Goal: Task Accomplishment & Management: Use online tool/utility

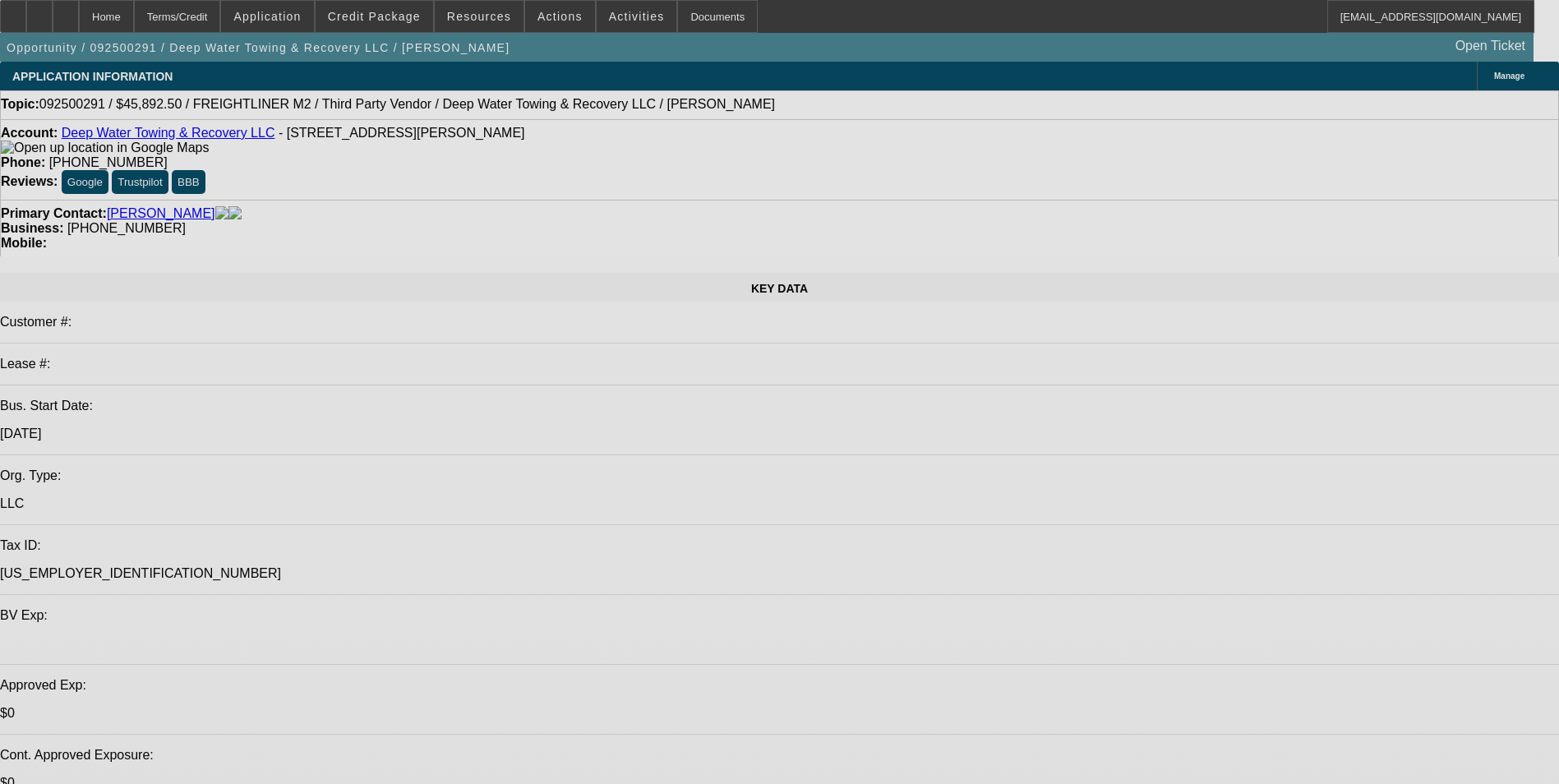
select select "0"
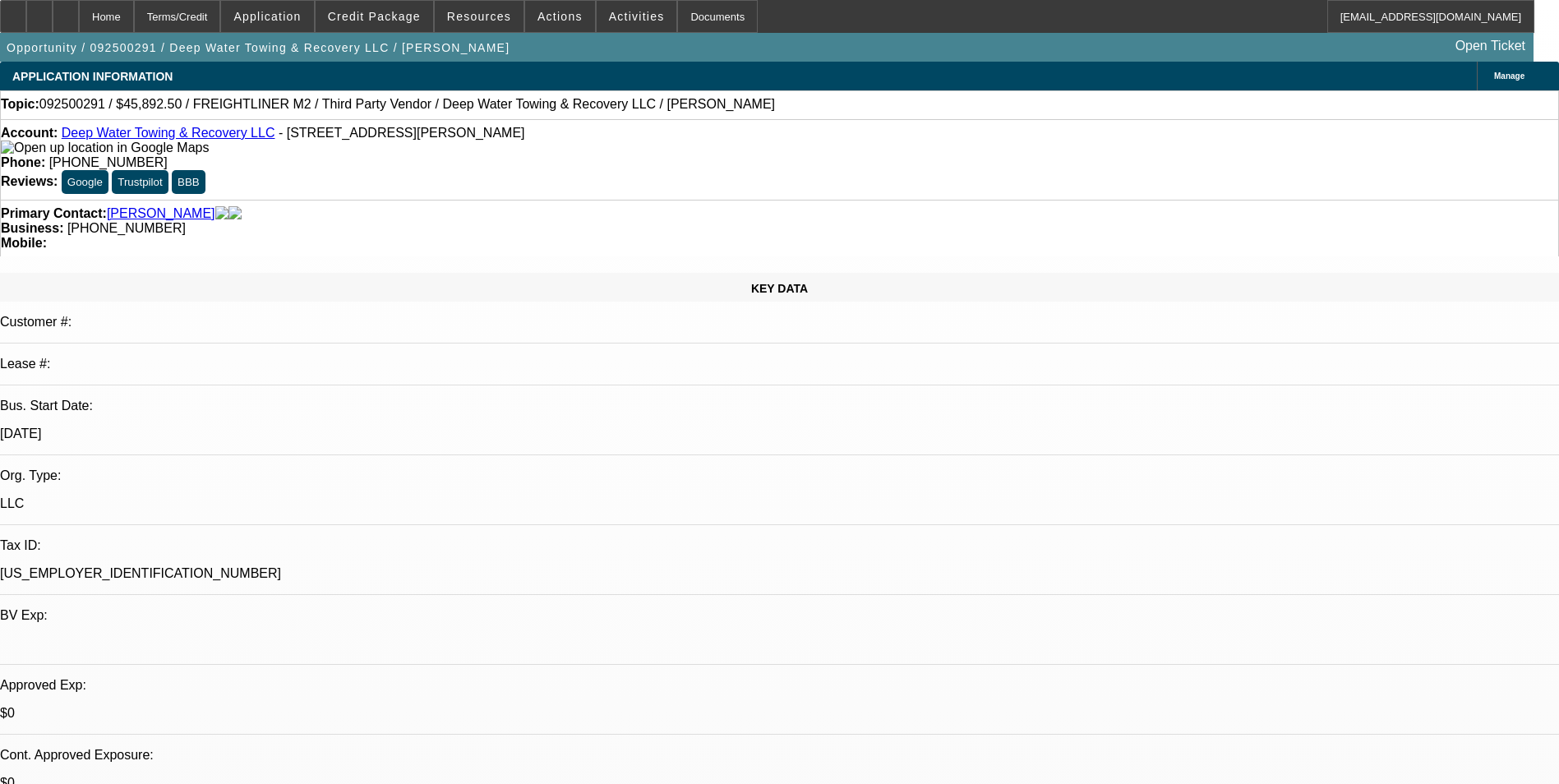
select select "0"
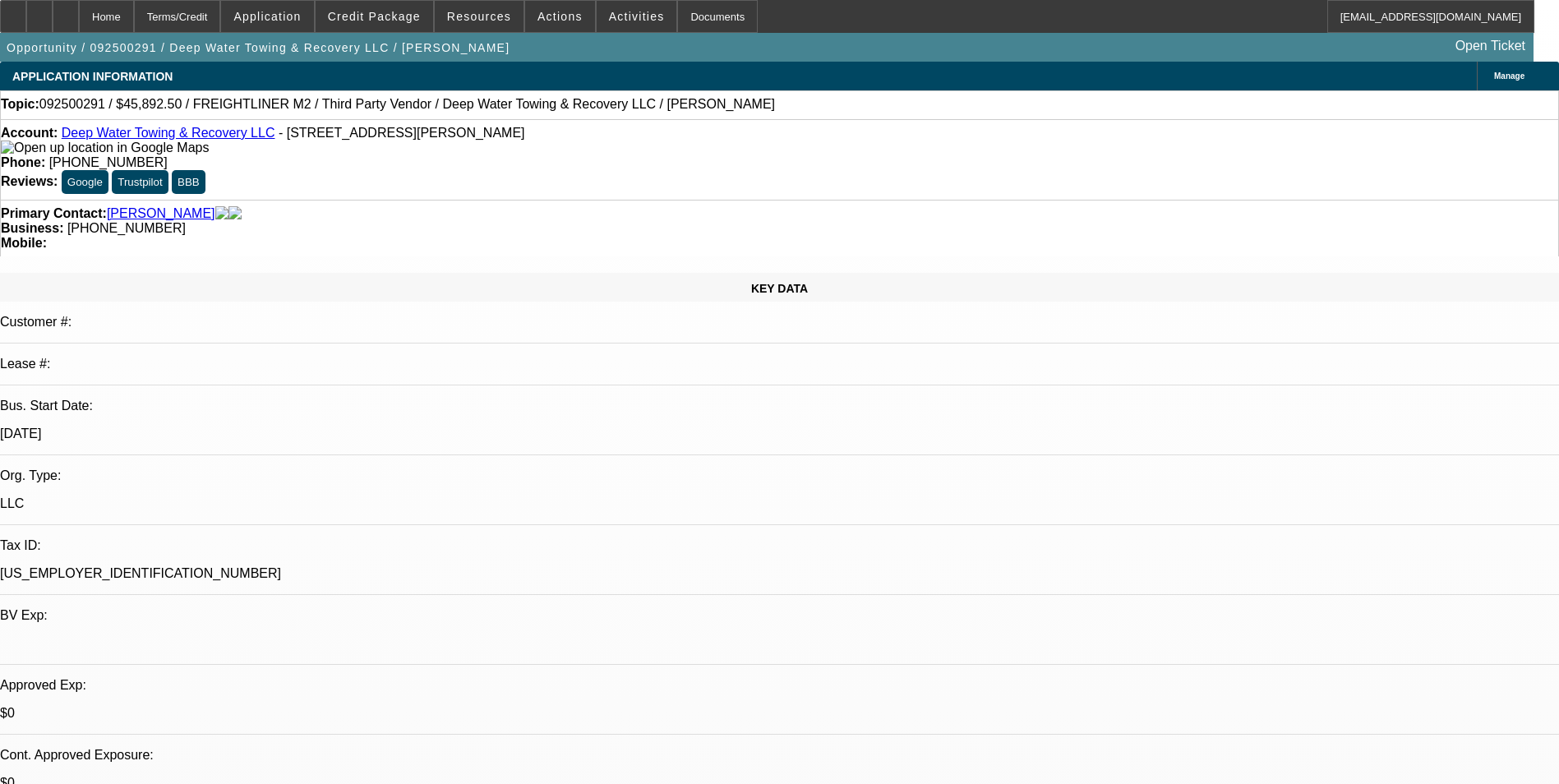
select select "0"
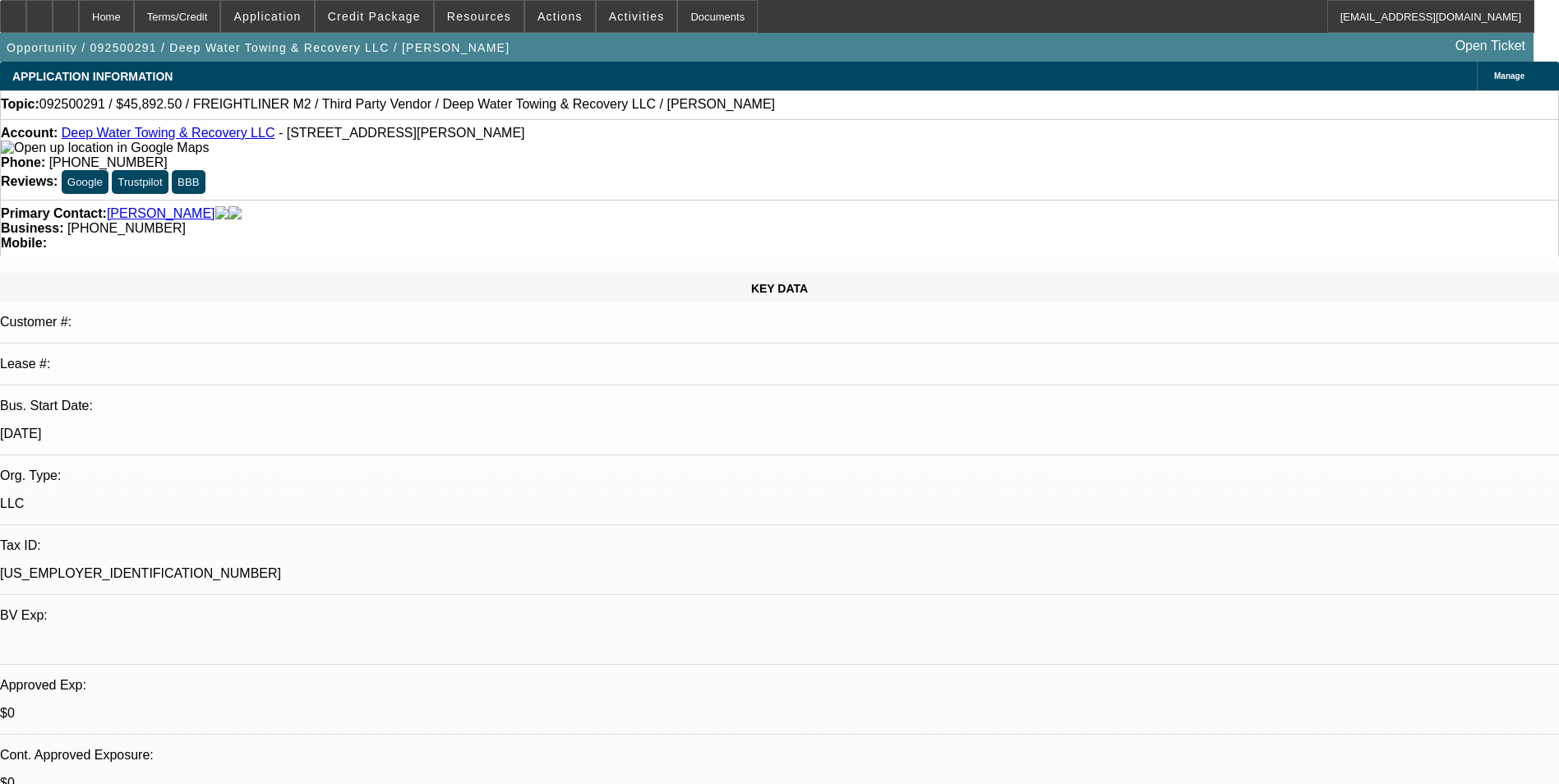
select select "0"
select select "1"
select select "6"
select select "1"
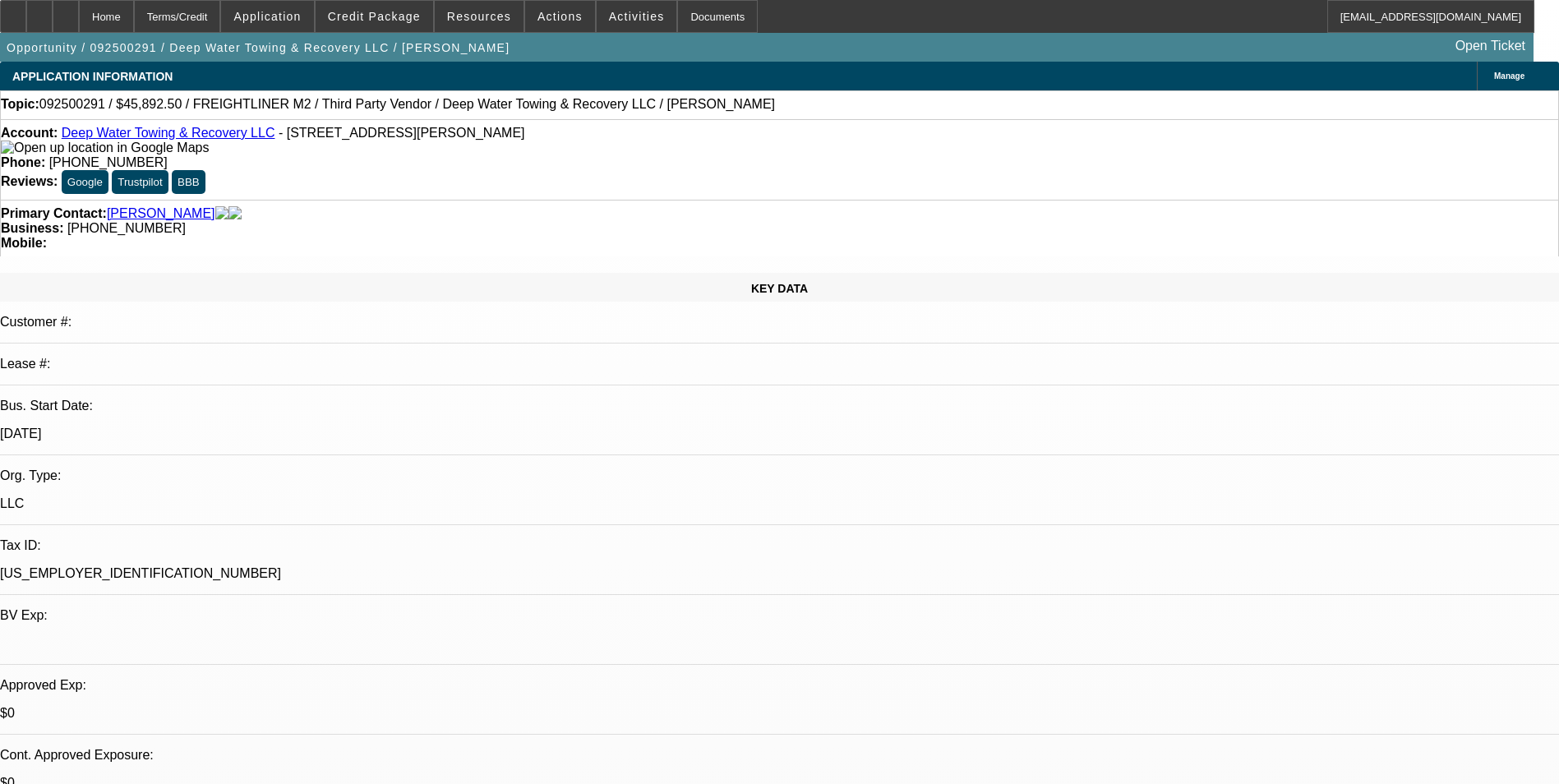
select select "1"
select select "6"
select select "1"
select select "6"
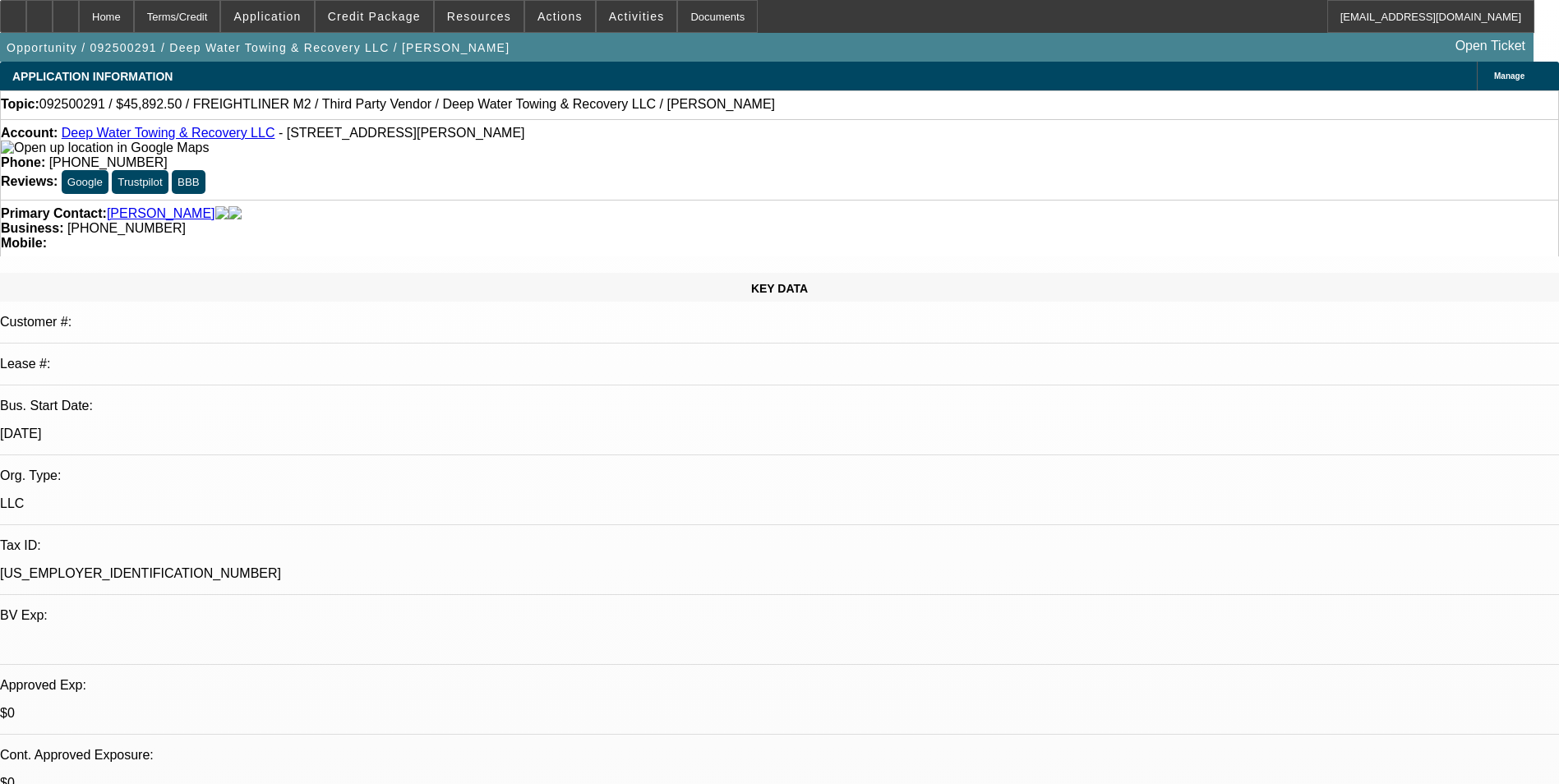
select select "1"
select select "6"
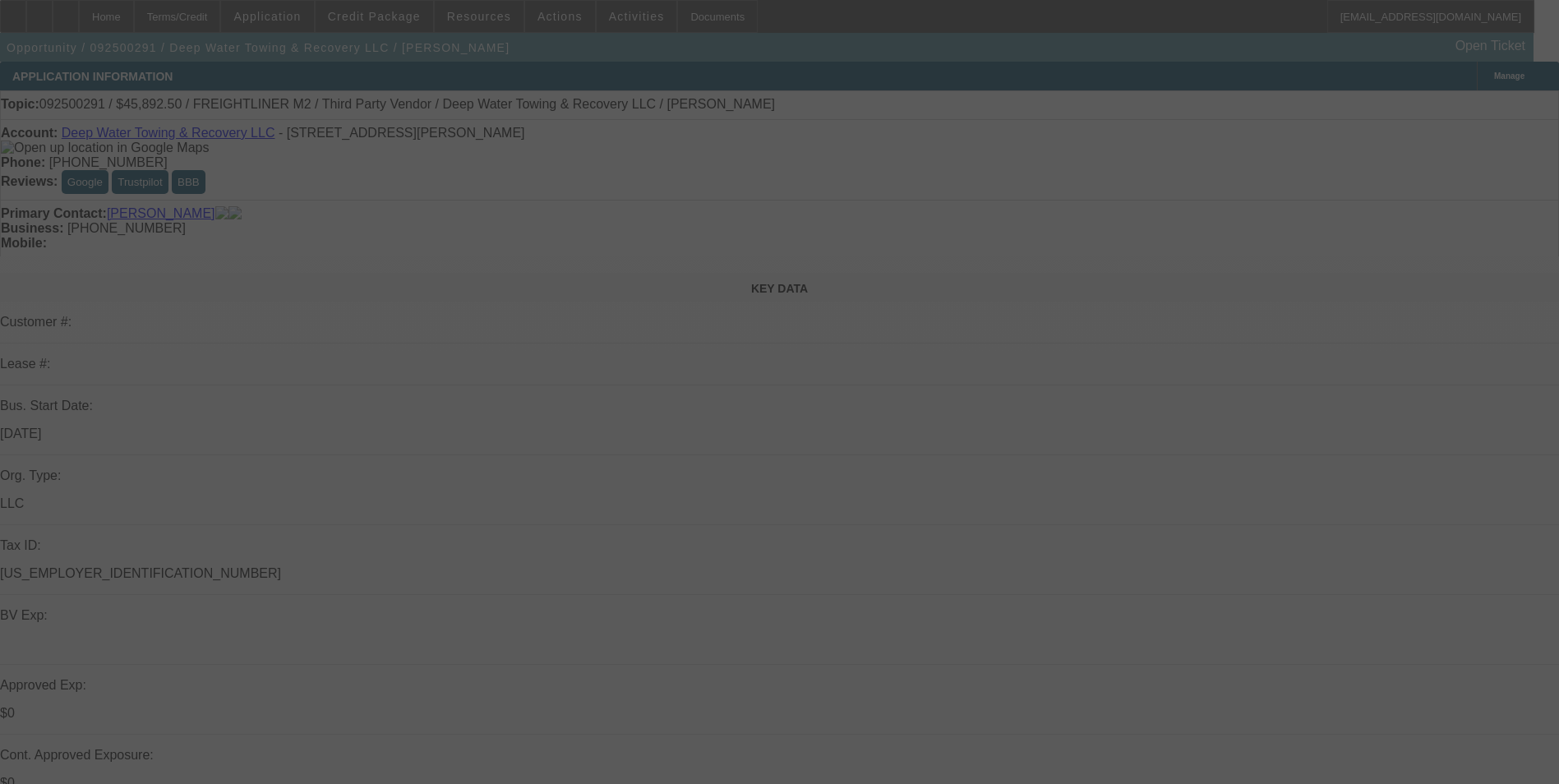
select select "0"
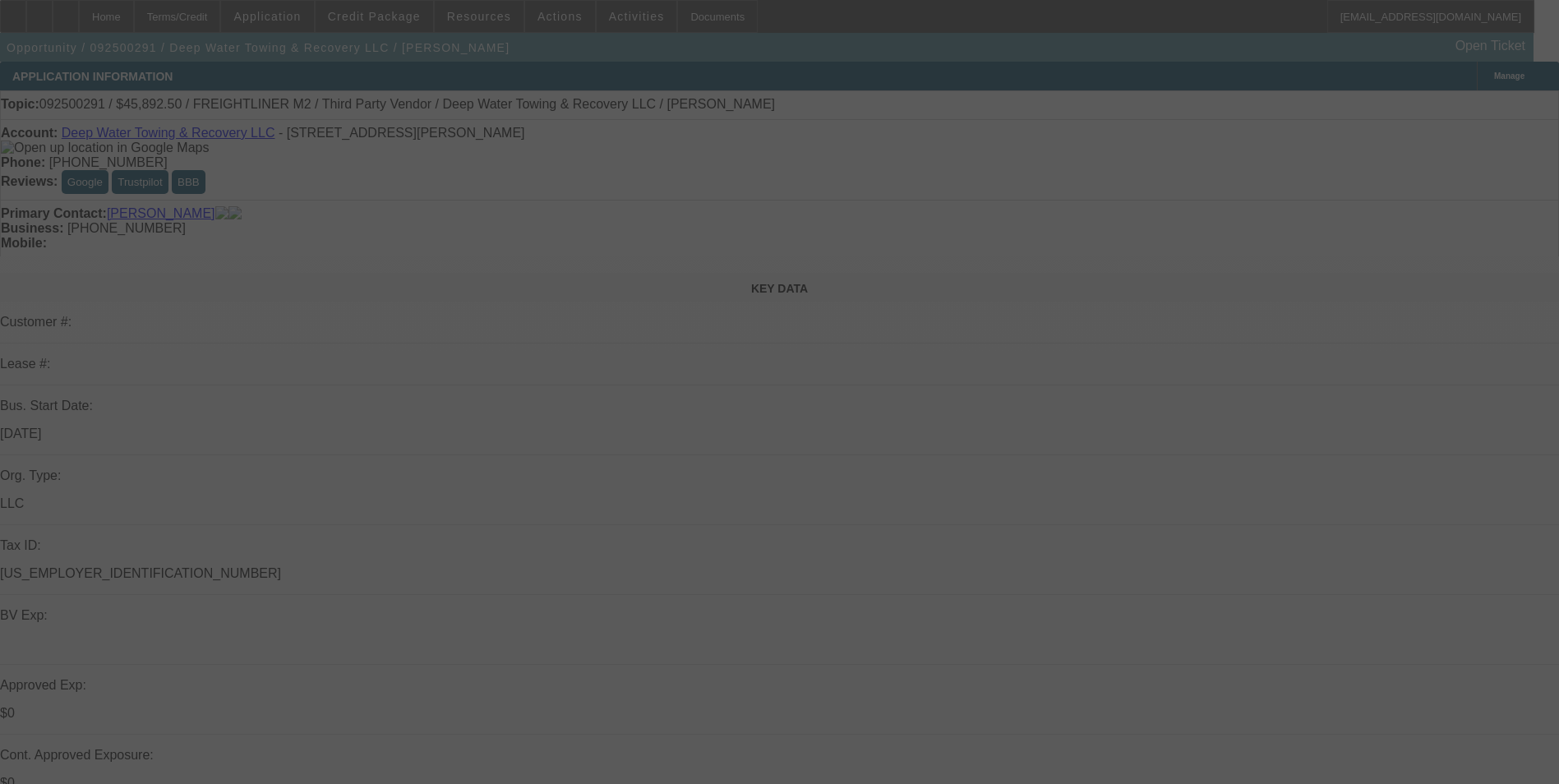
select select "0"
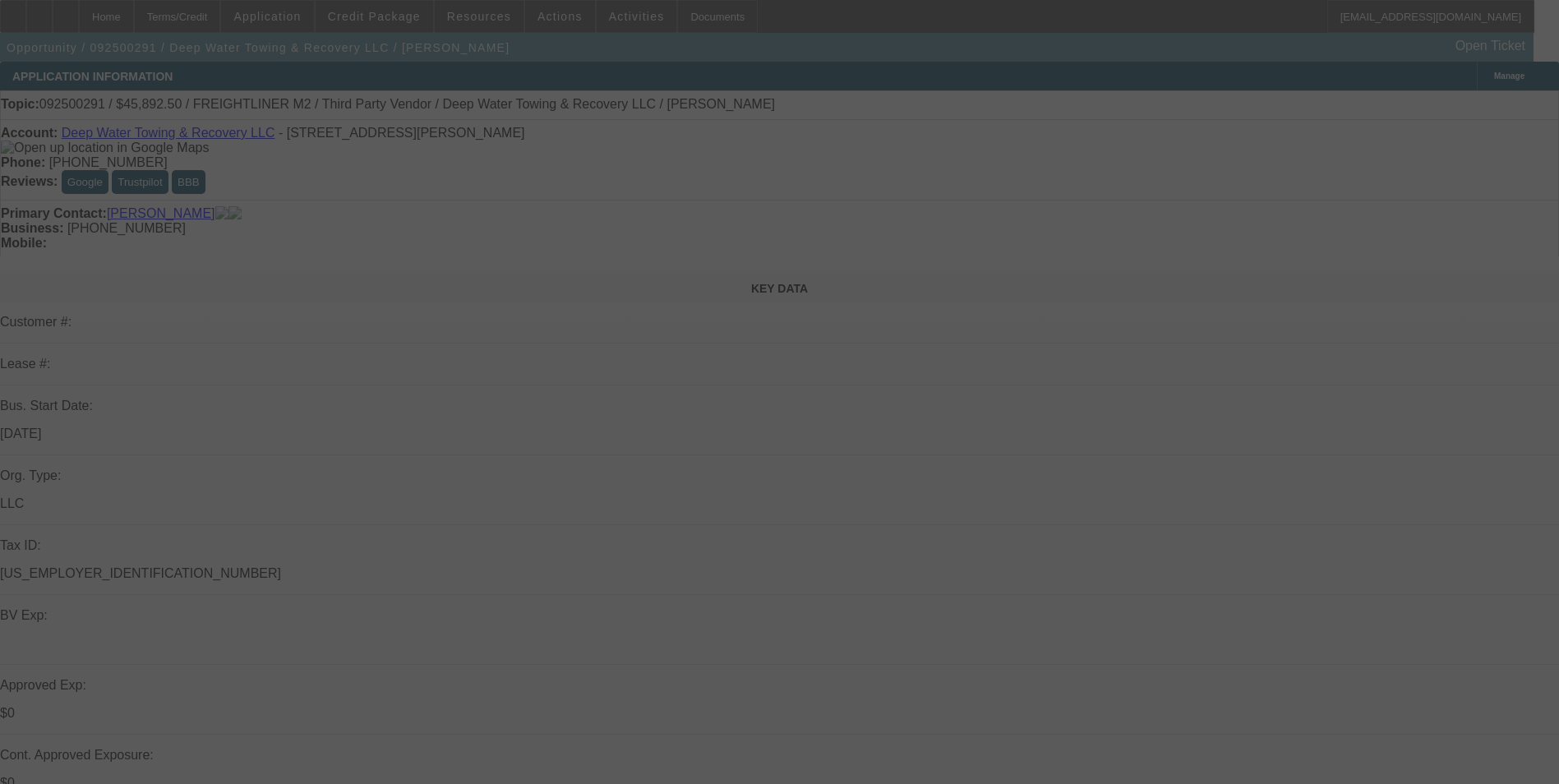
select select "0"
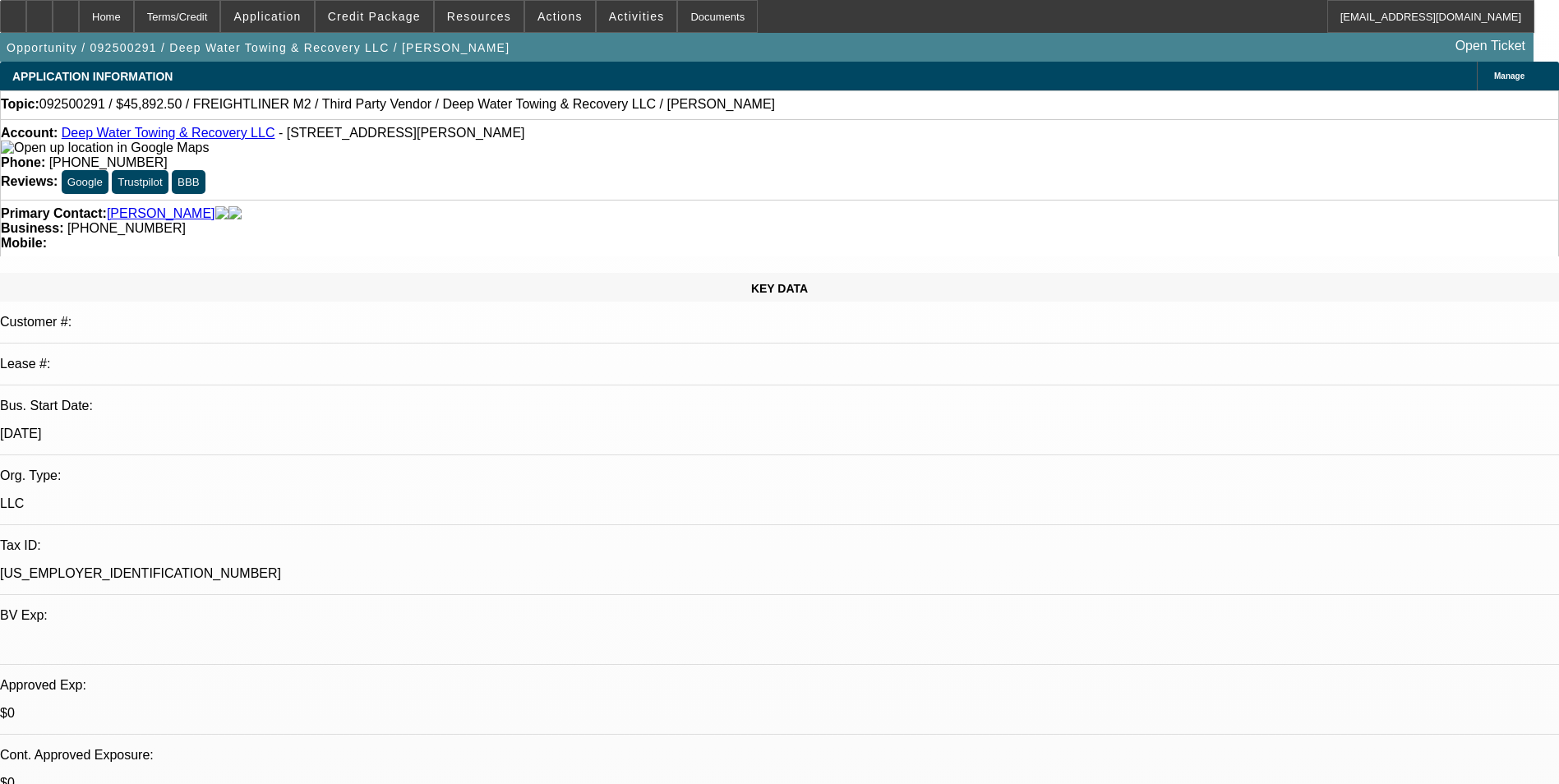
select select "1"
select select "6"
select select "1"
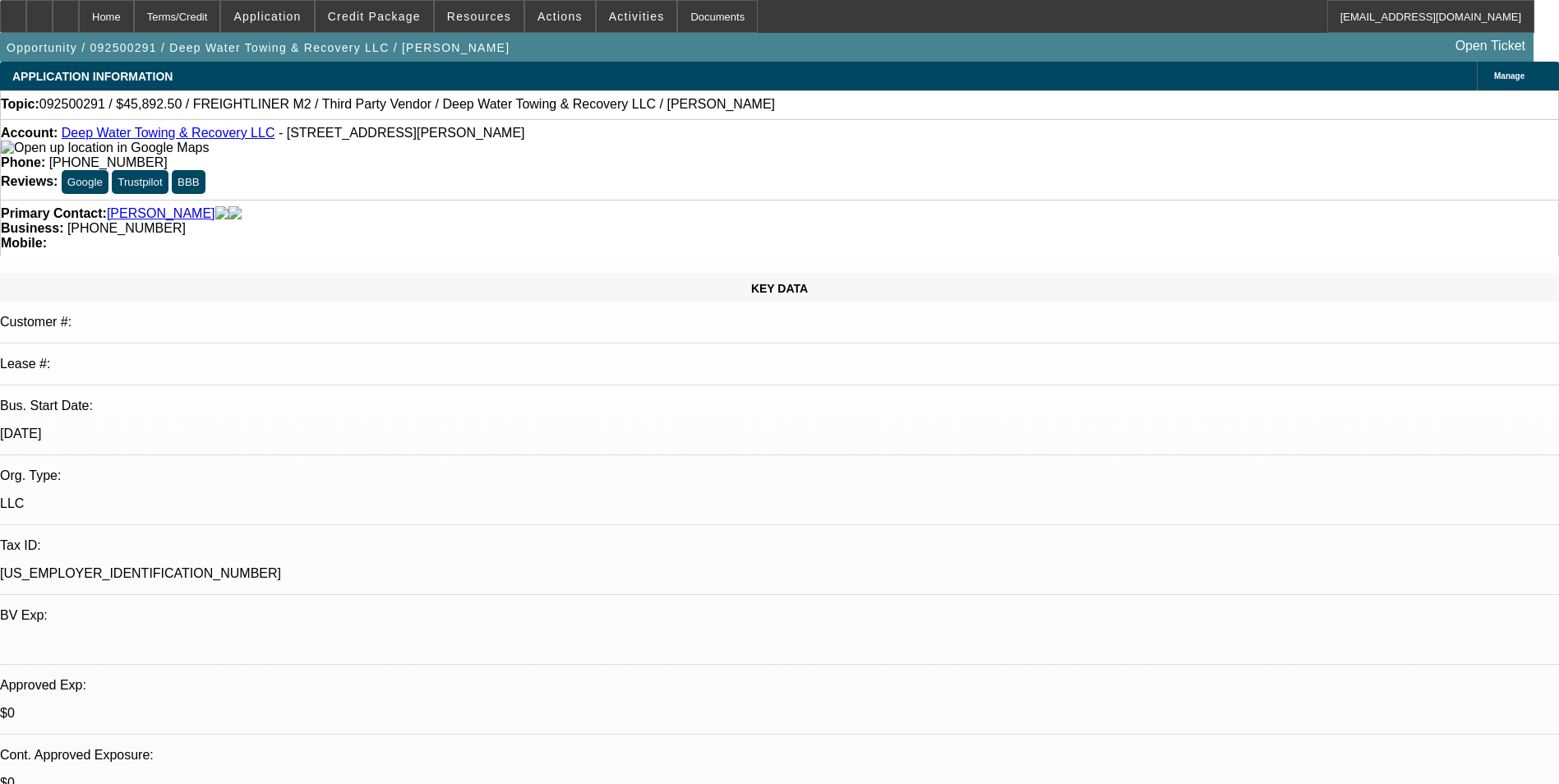
select select "6"
select select "1"
select select "6"
select select "1"
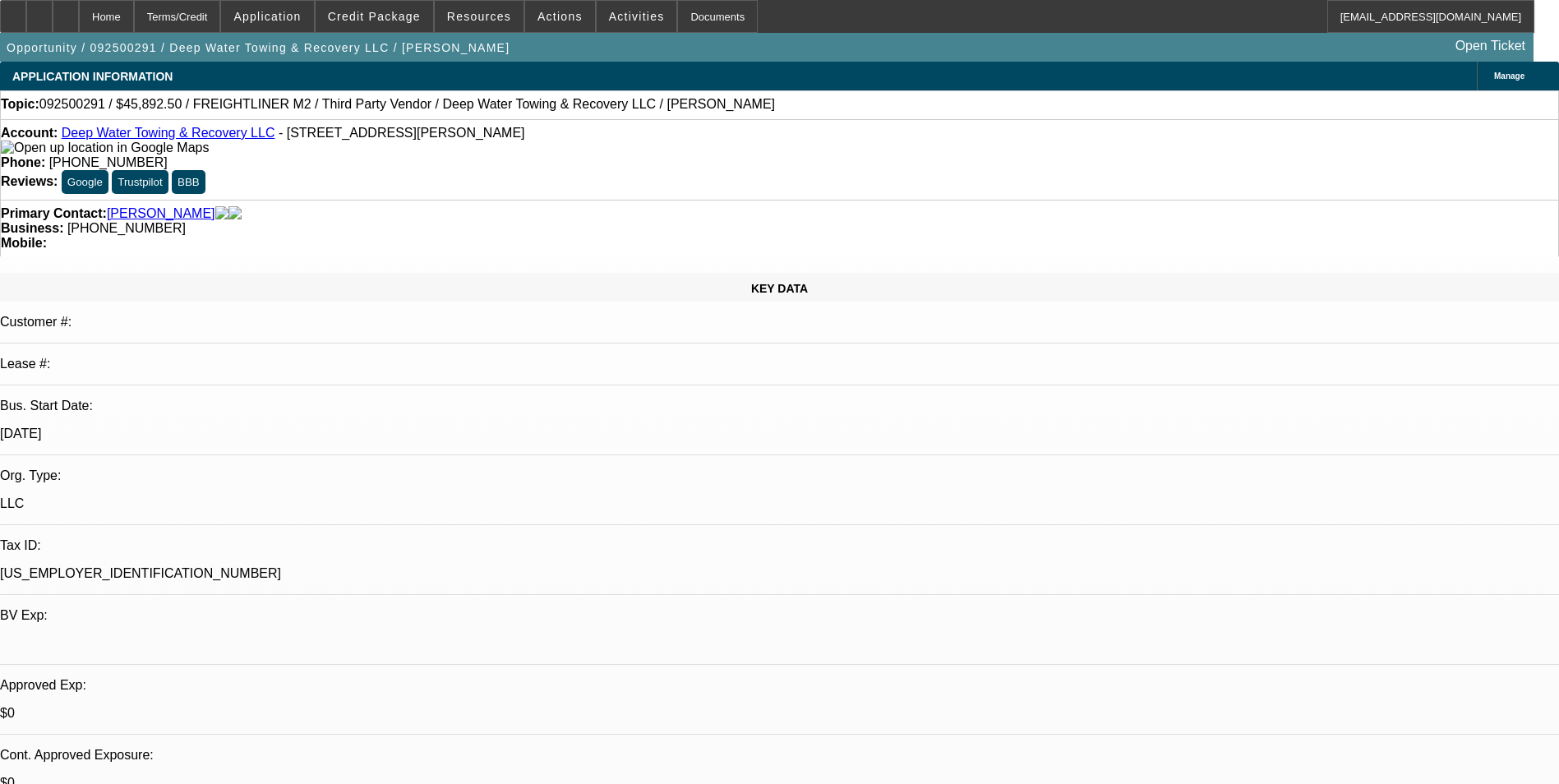
select select "1"
select select "6"
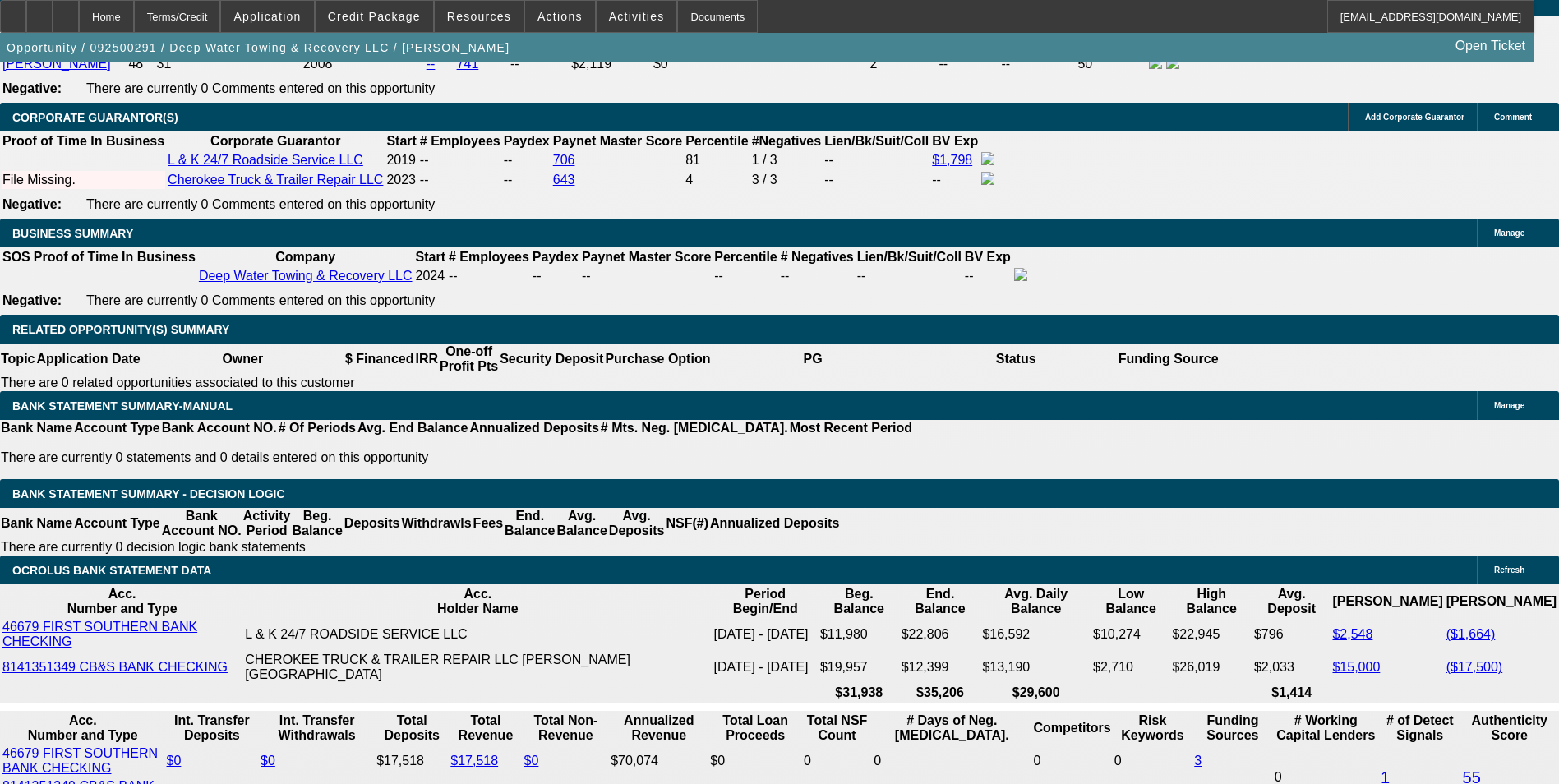
scroll to position [2464, 0]
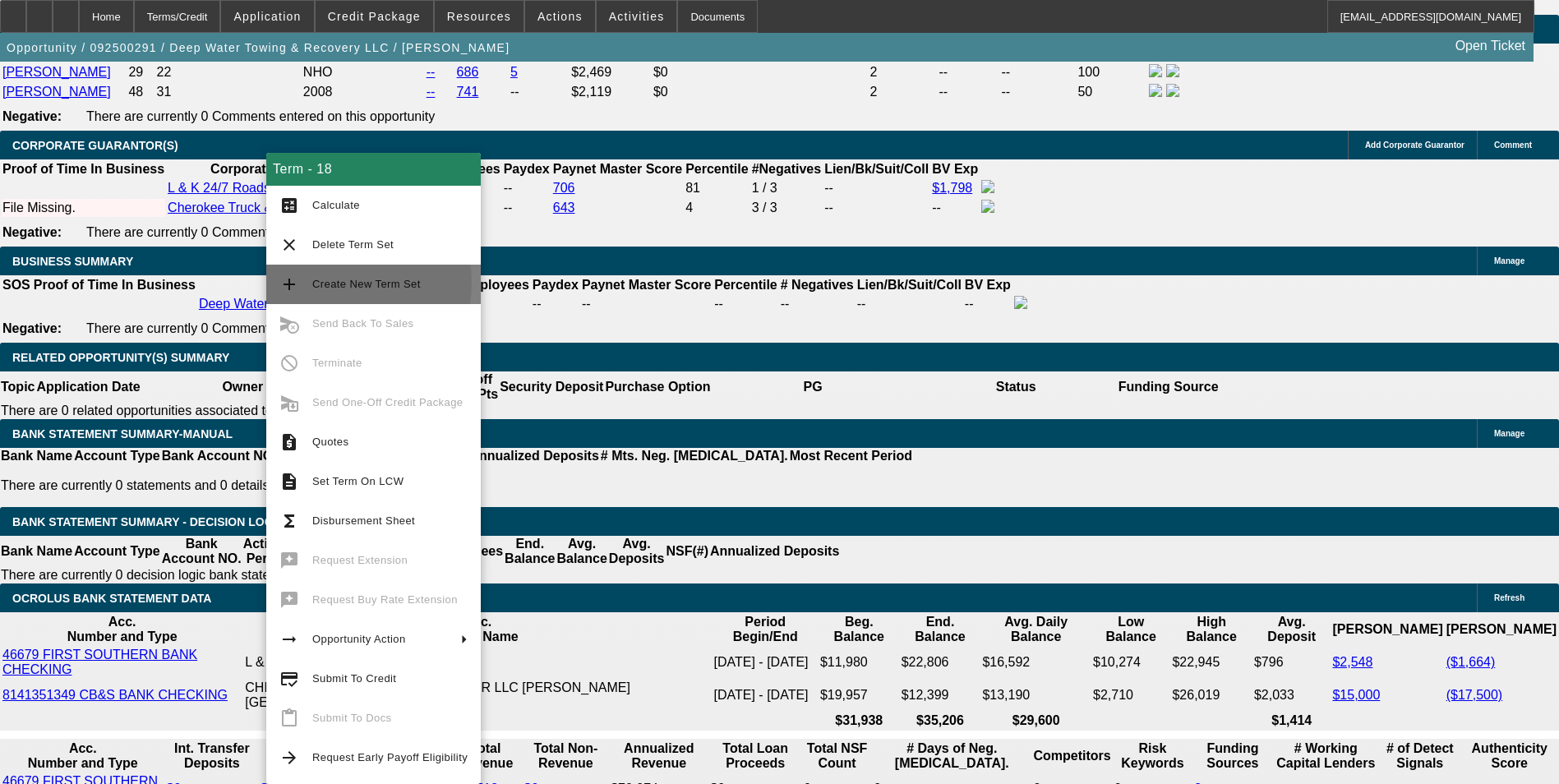
click at [343, 283] on span "Create New Term Set" at bounding box center [367, 284] width 108 height 13
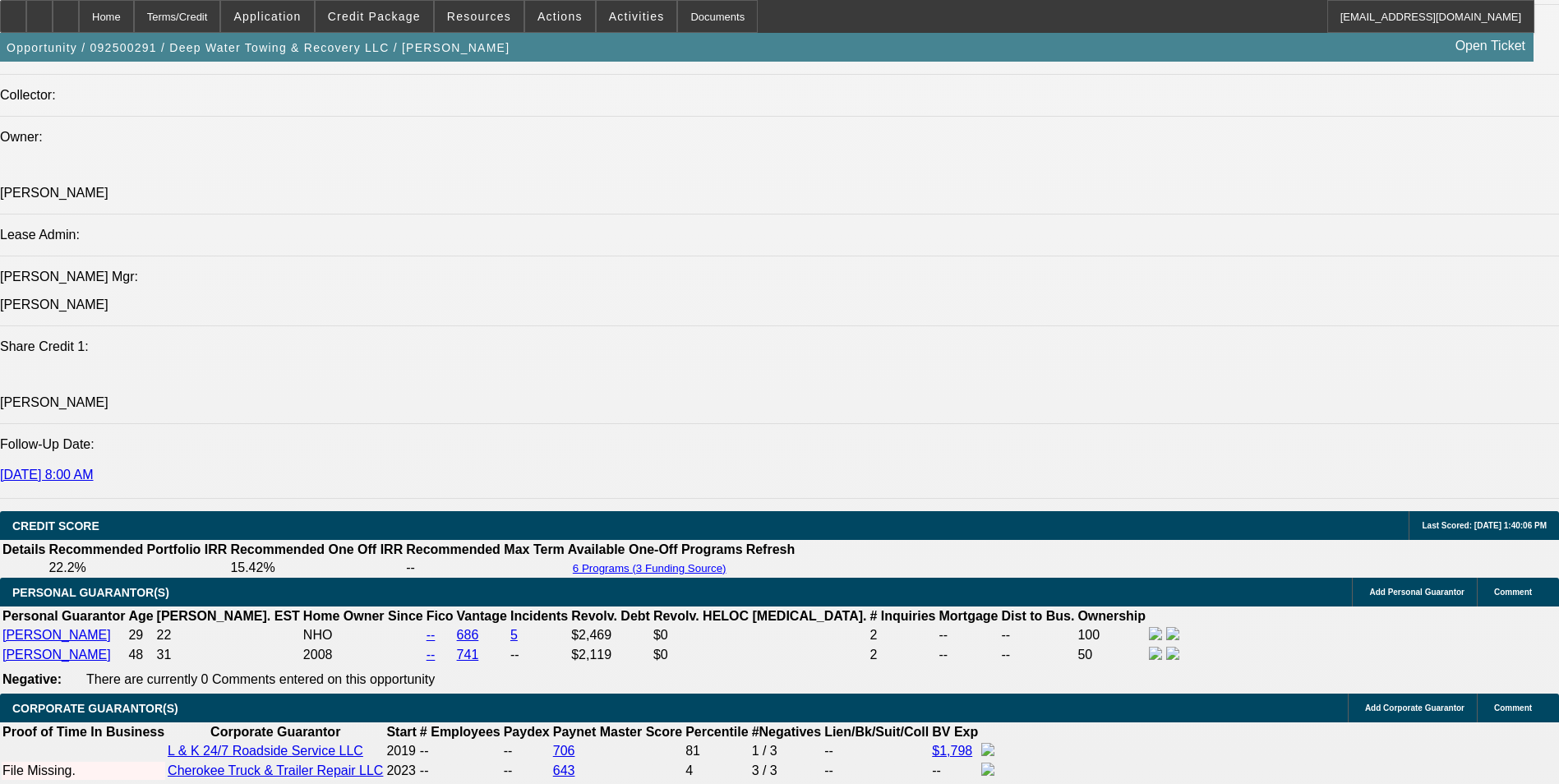
select select "0"
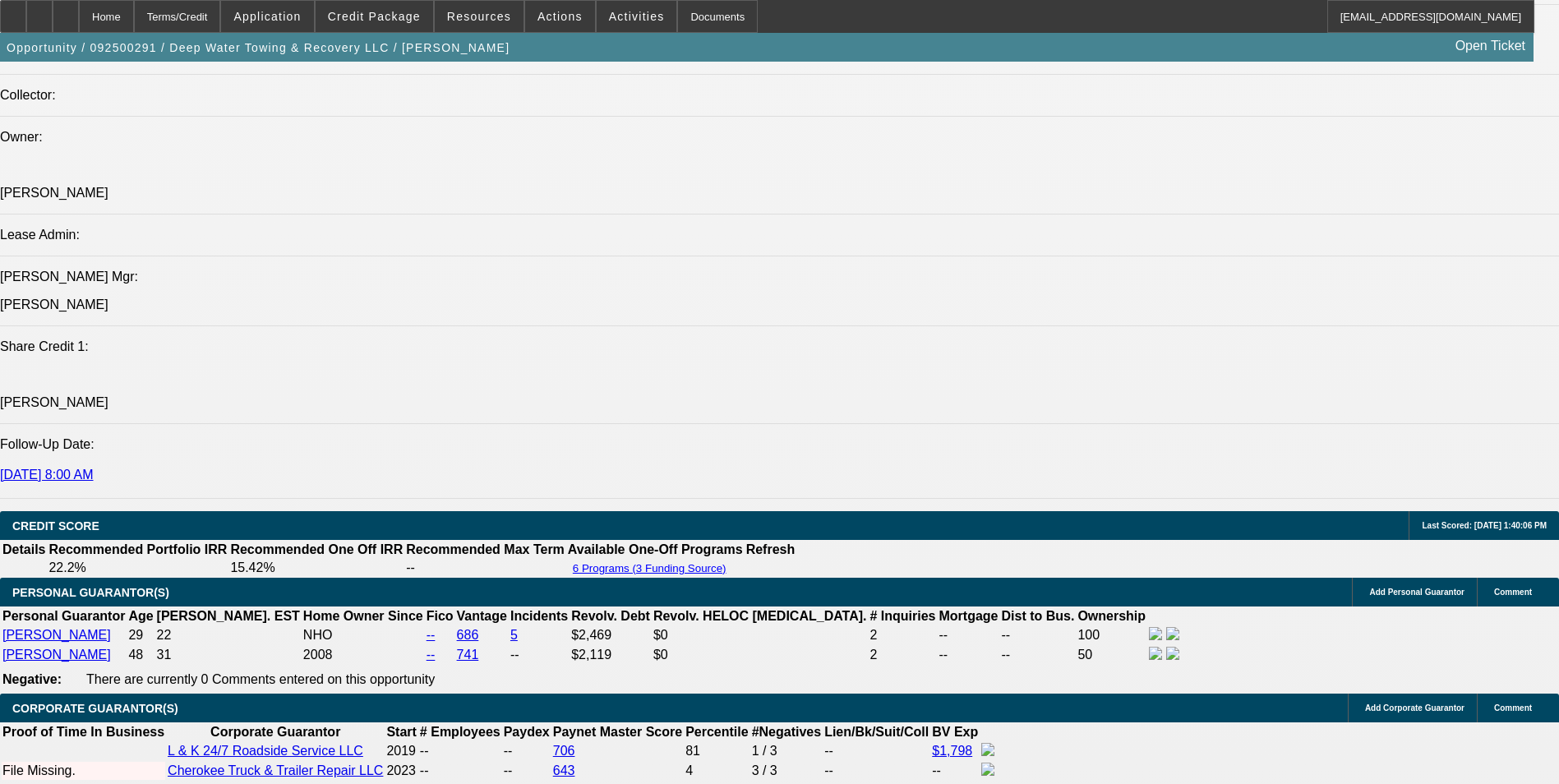
select select "0"
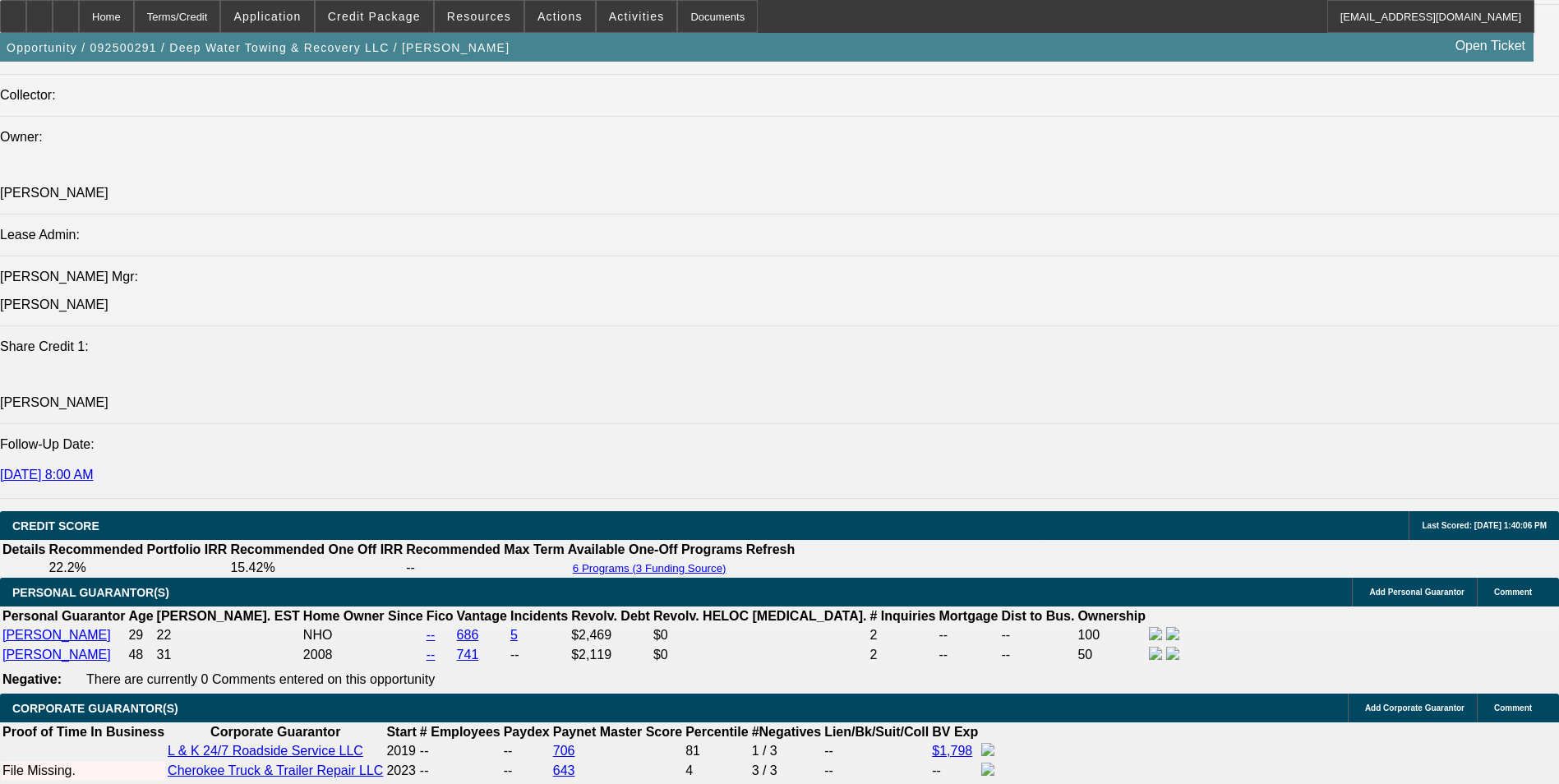
select select "0"
select select "1"
select select "6"
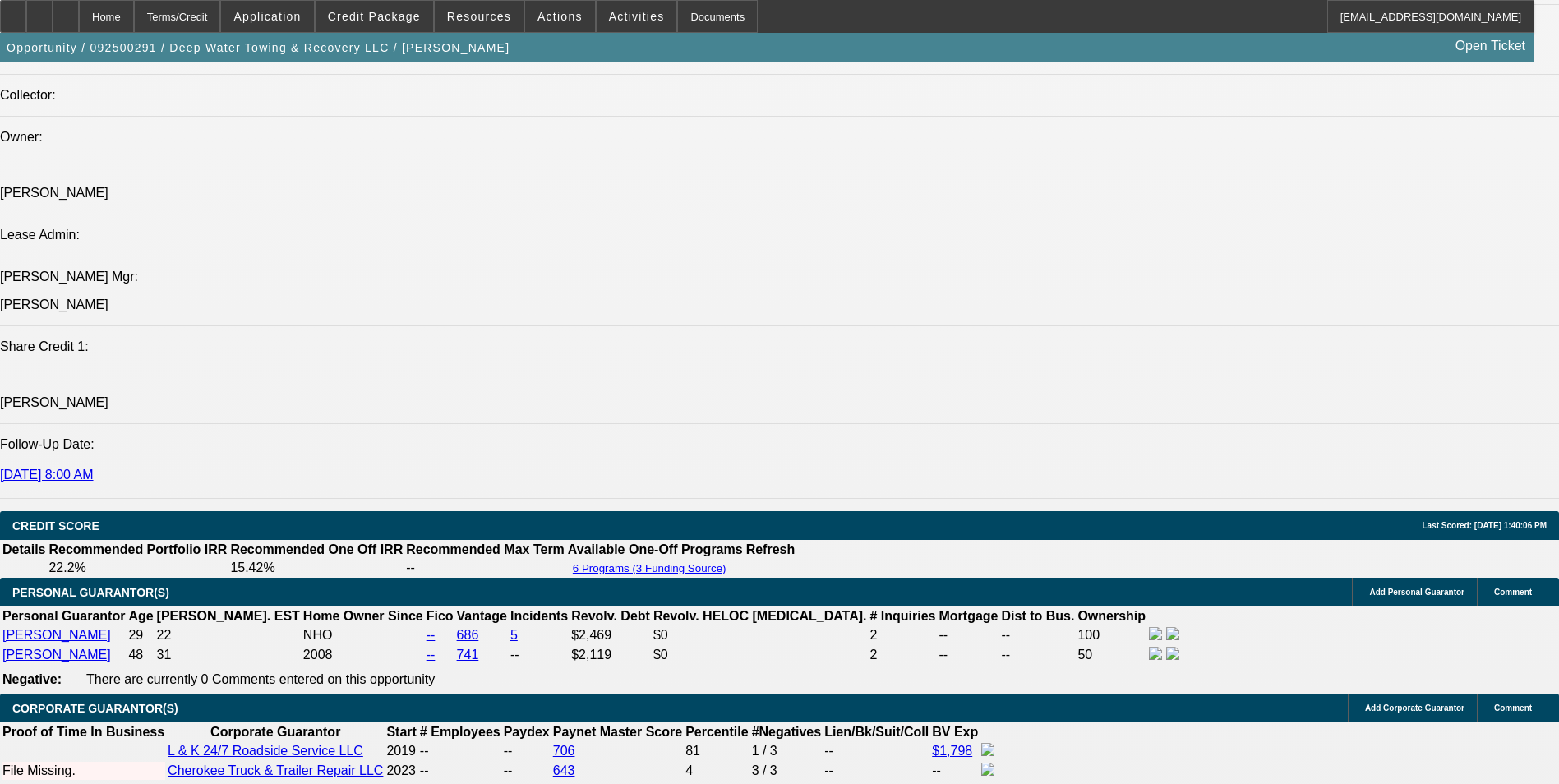
select select "1"
select select "6"
select select "1"
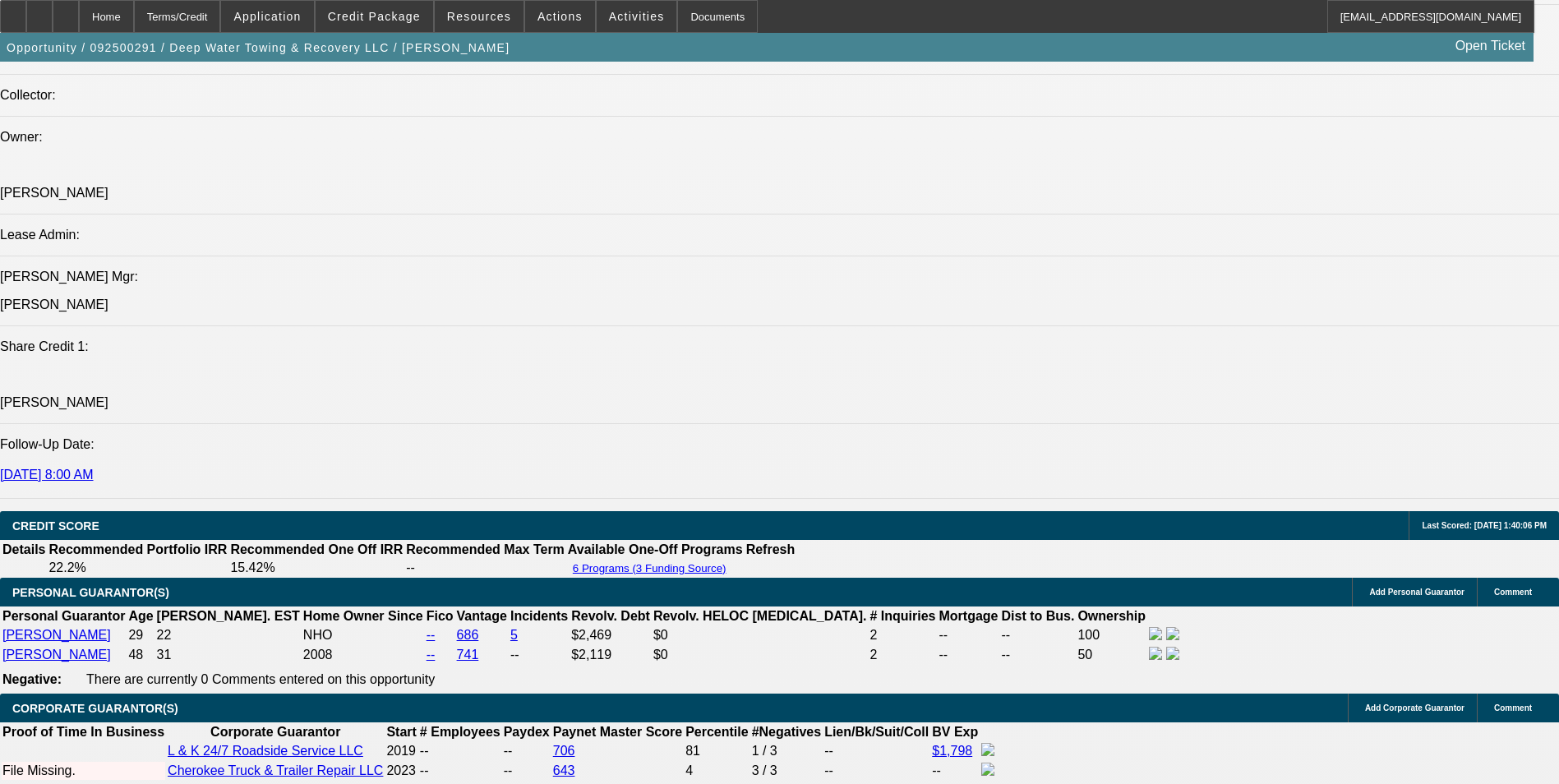
select select "6"
select select "1"
select select "6"
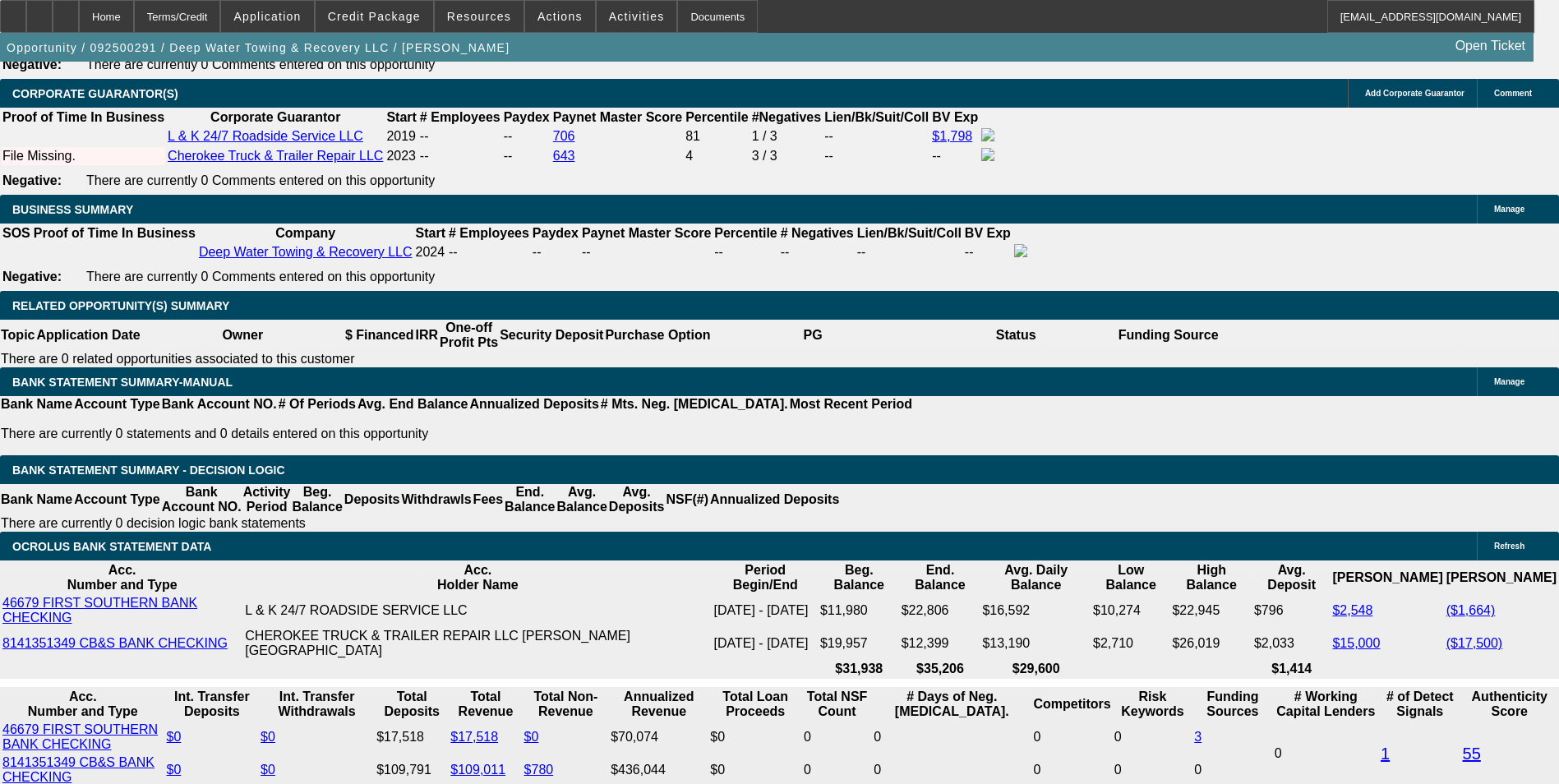
scroll to position [2483, 0]
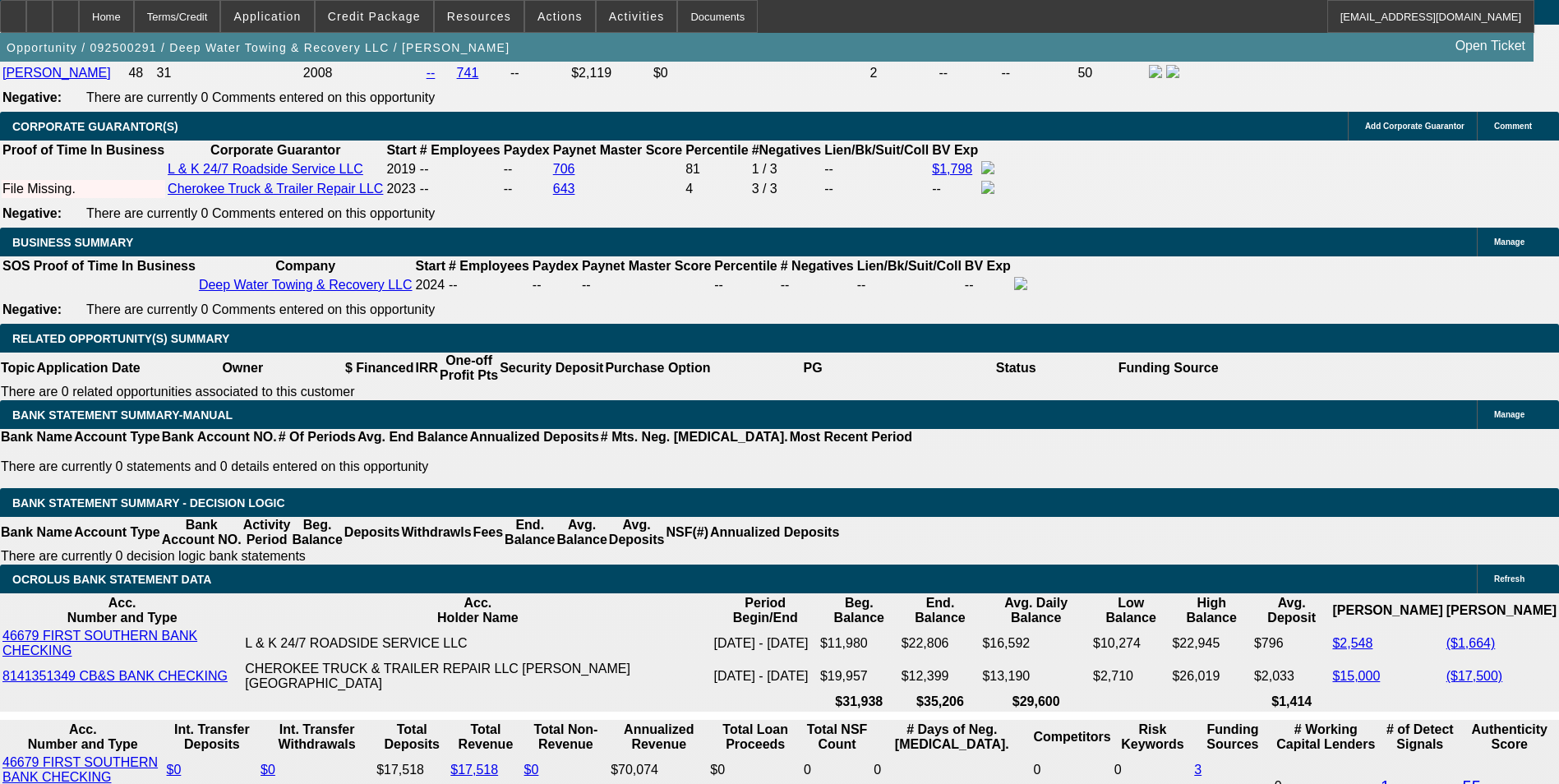
type input "2417.06"
drag, startPoint x: 244, startPoint y: 574, endPoint x: 351, endPoint y: 575, distance: 107.0
type input "UNKNOWN"
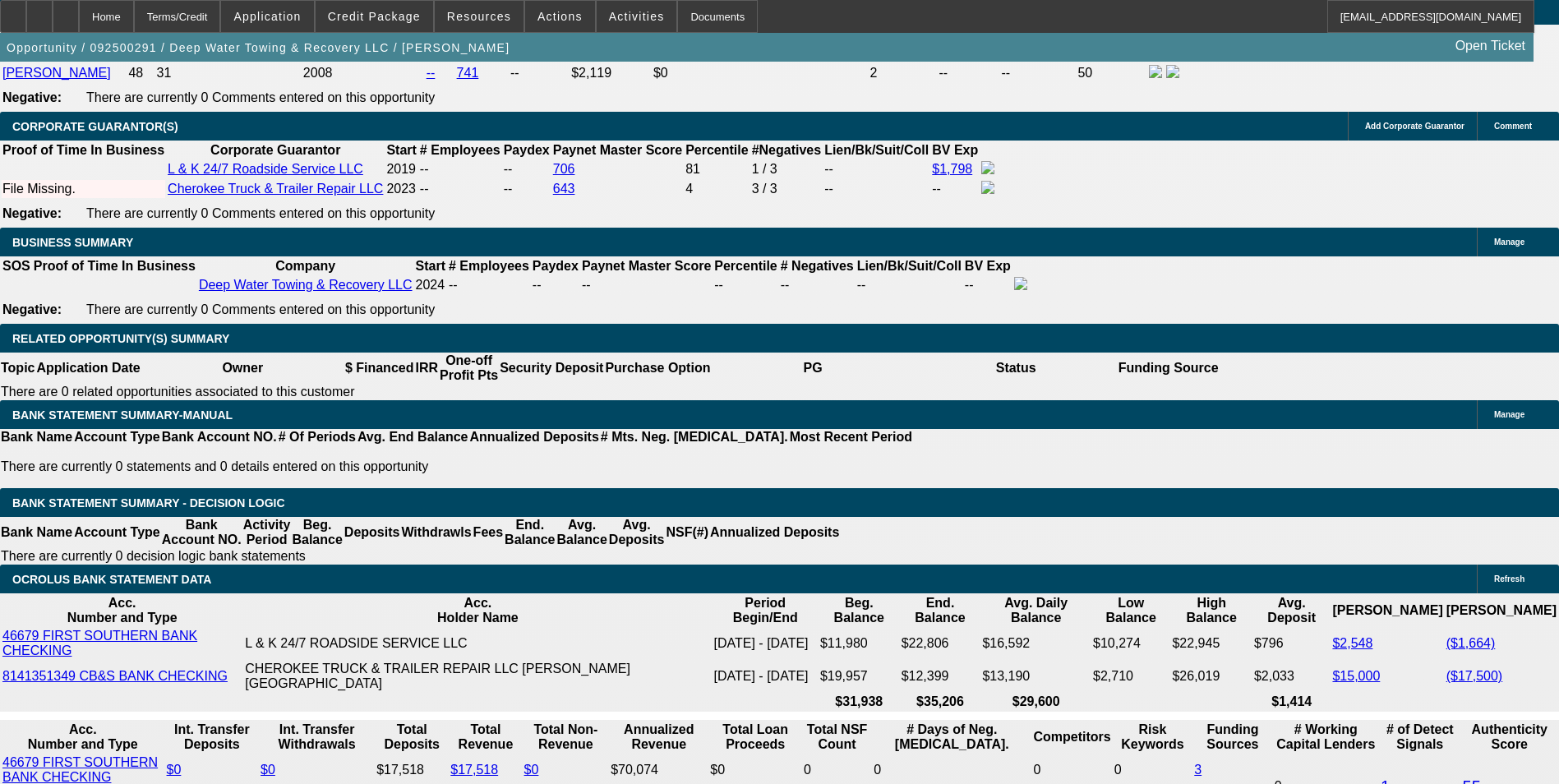
type input "$4,589.25"
drag, startPoint x: 247, startPoint y: 555, endPoint x: 374, endPoint y: 563, distance: 127.3
type input "130"
type input "1300"
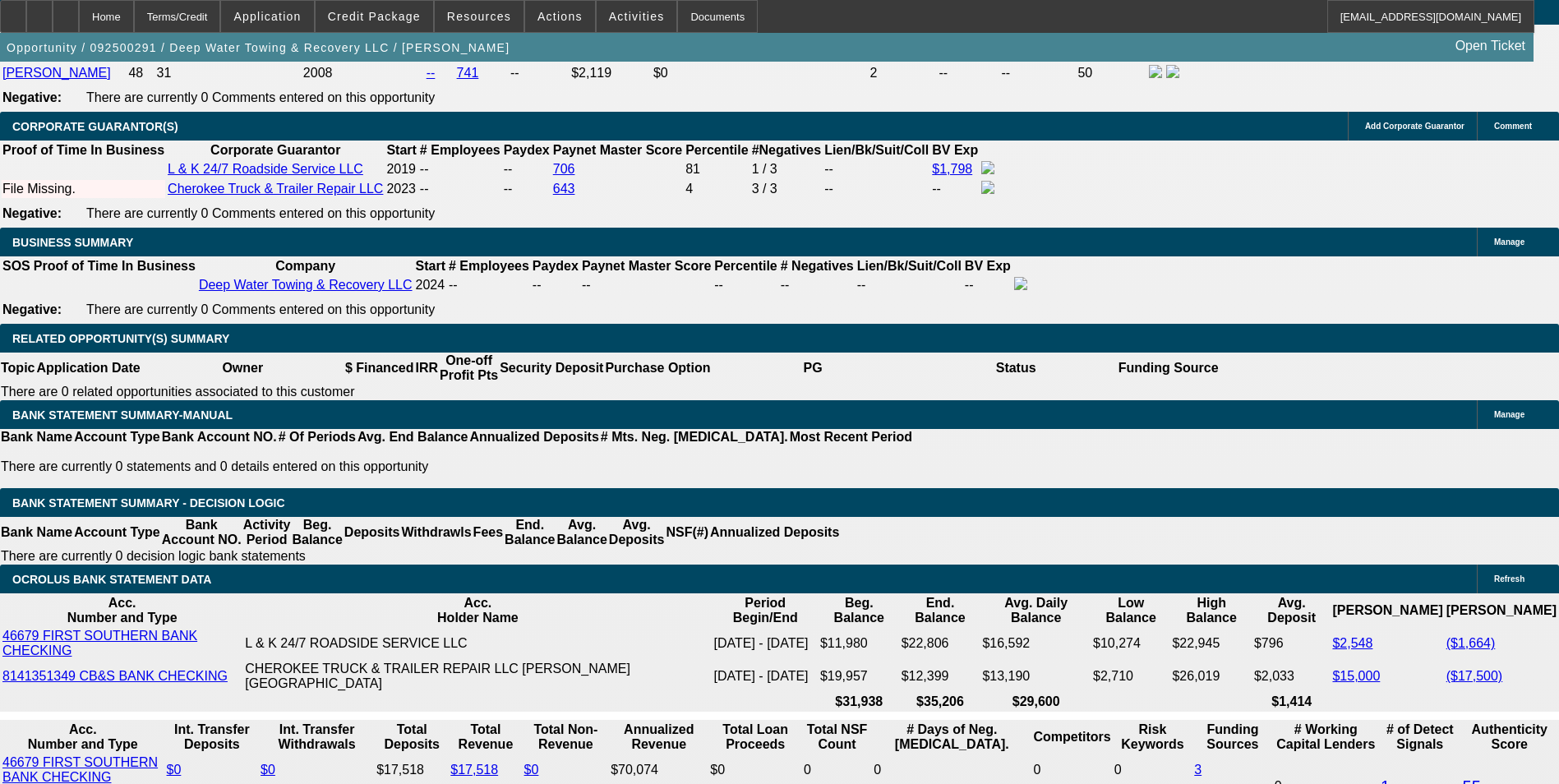
type input "10"
type input "$1,300.00"
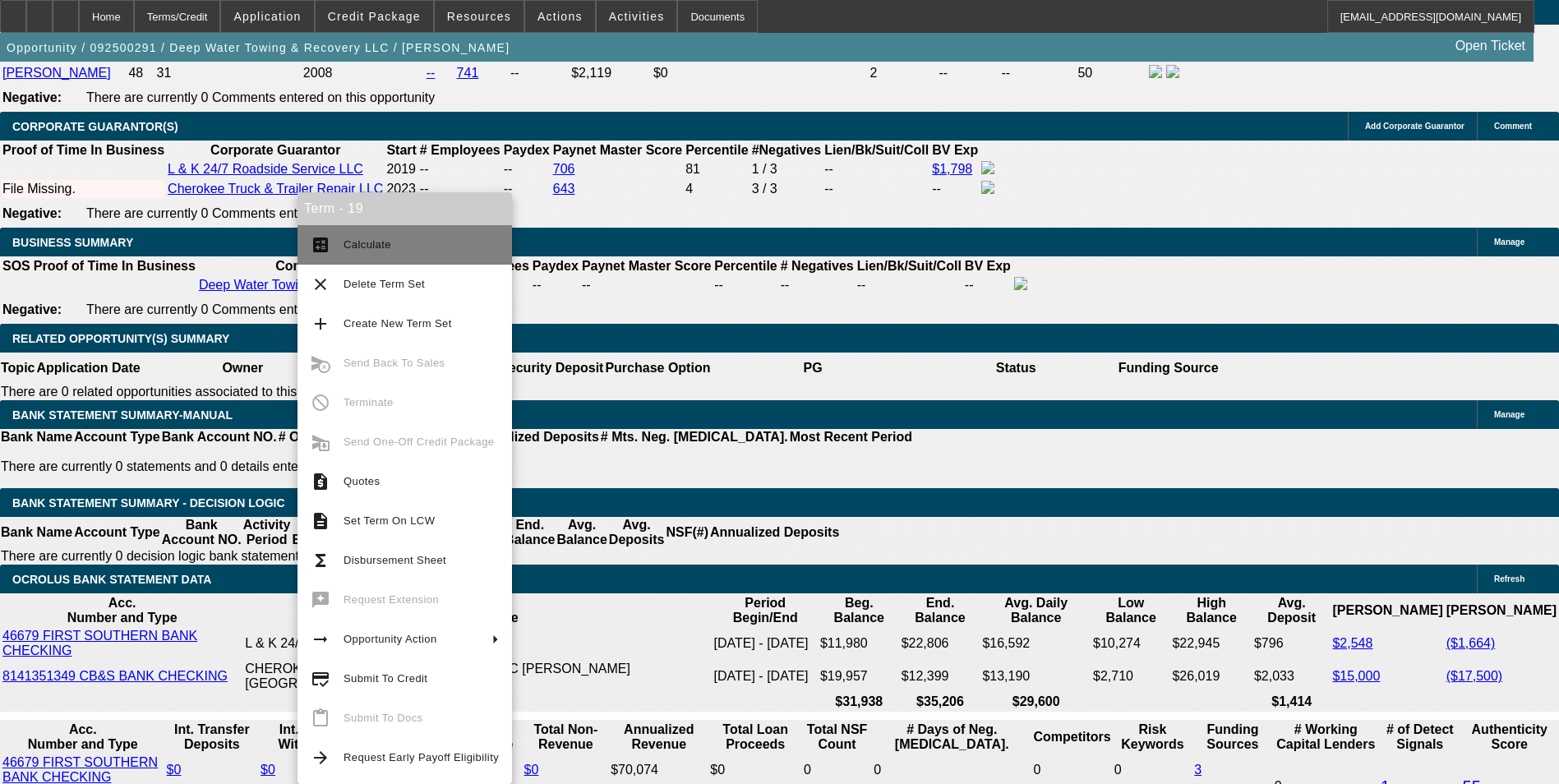
click at [385, 247] on span "Calculate" at bounding box center [367, 244] width 47 height 13
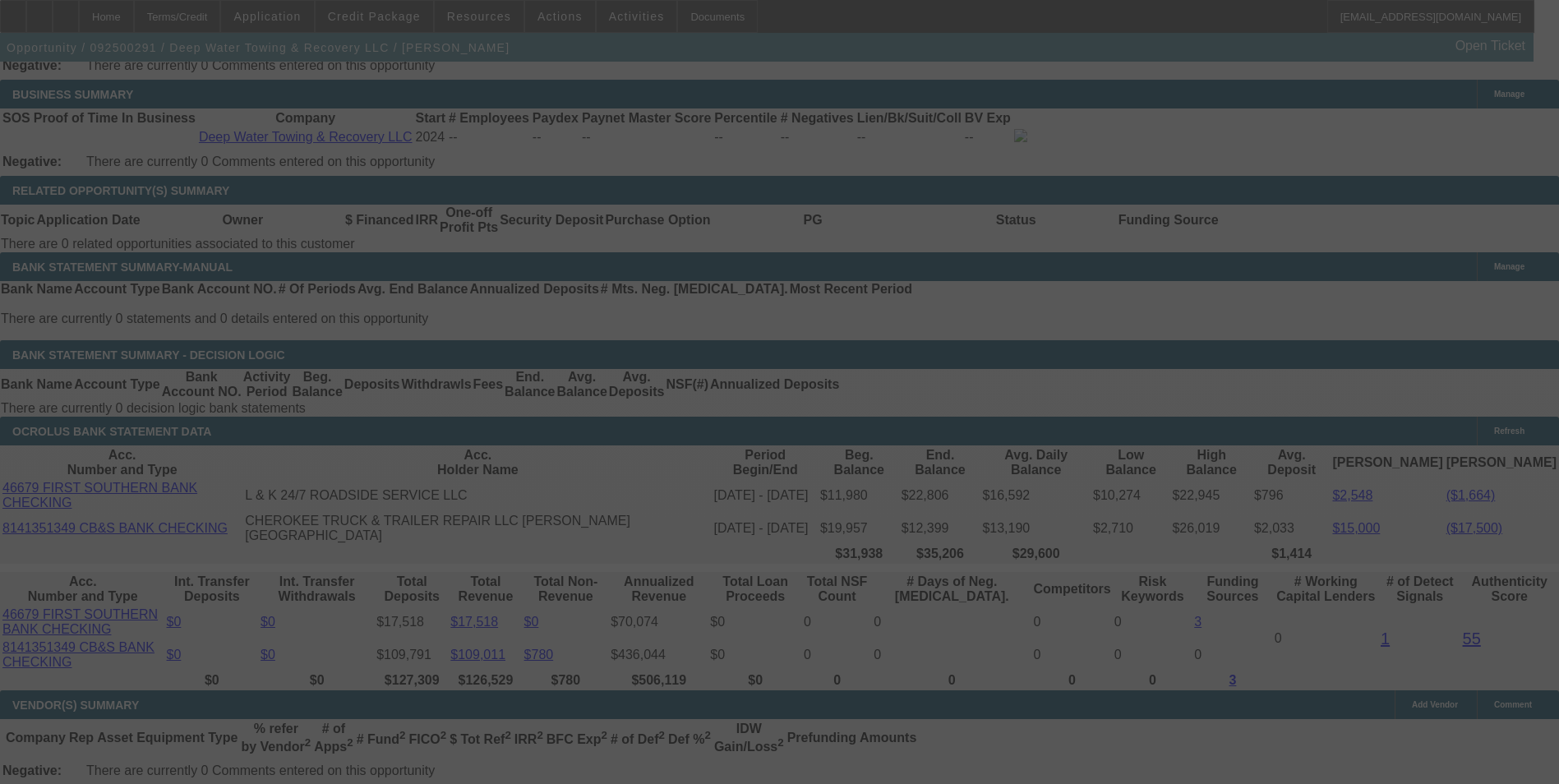
scroll to position [2647, 0]
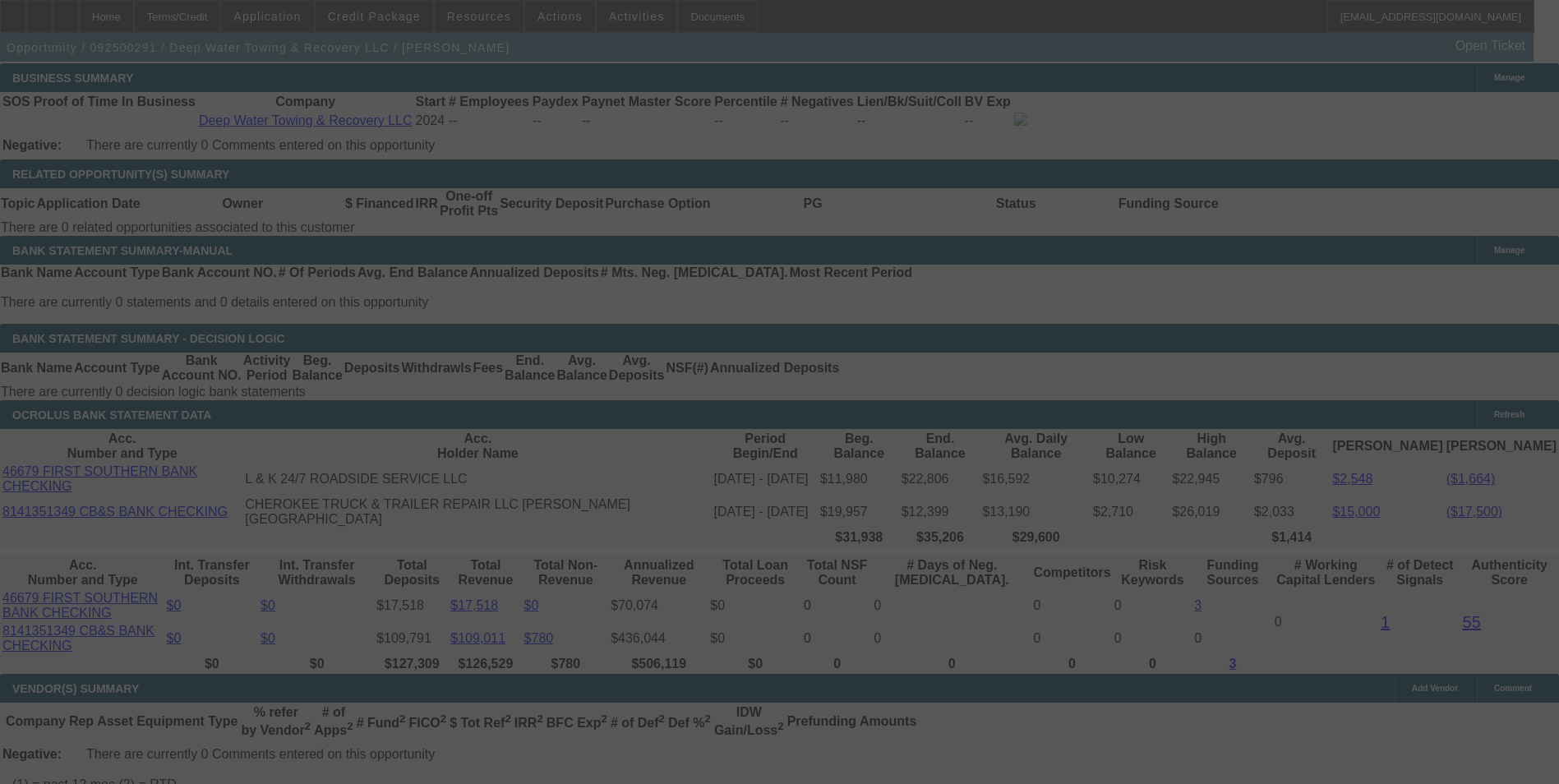
select select "0"
select select "6"
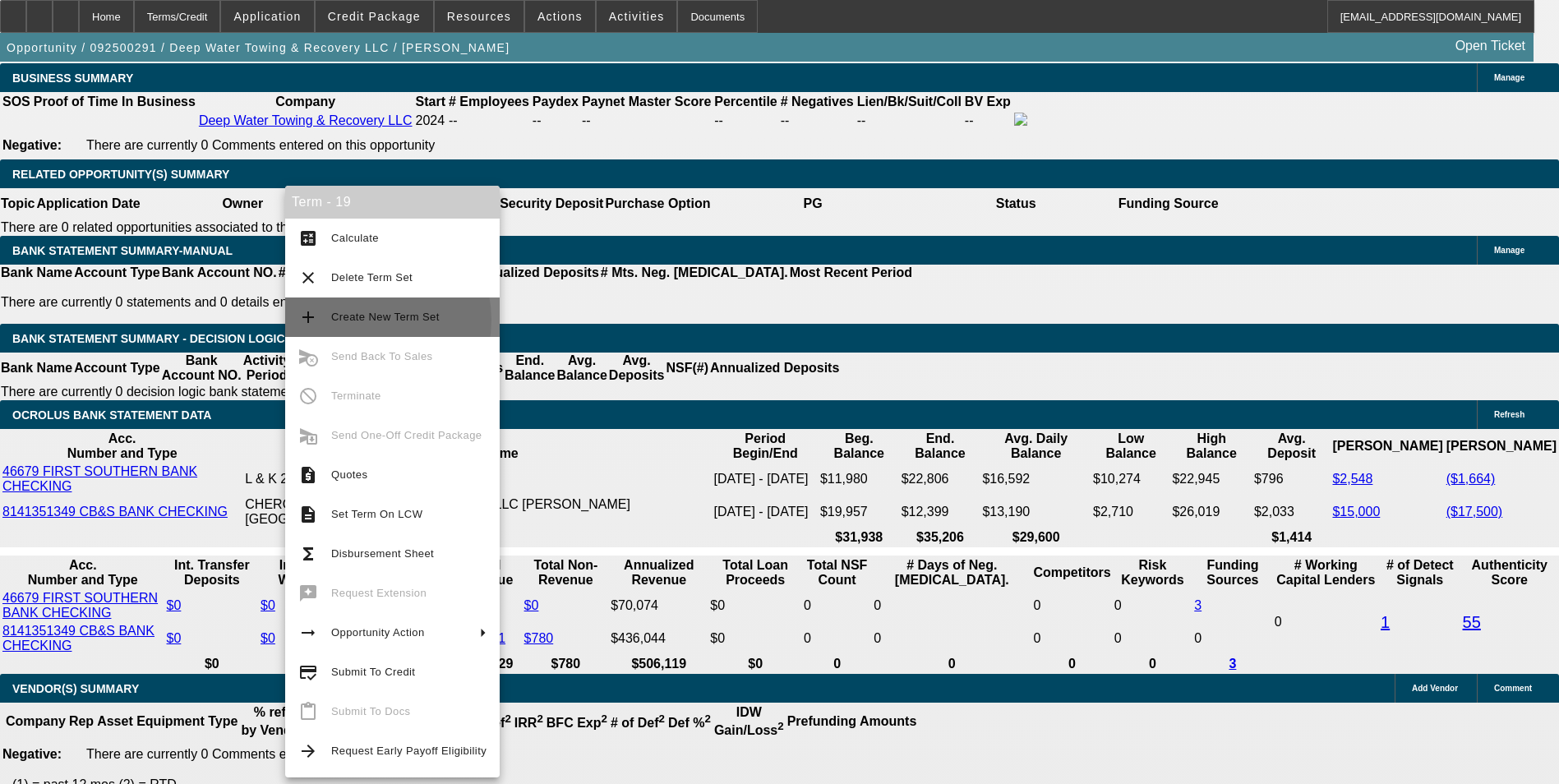
click at [370, 319] on span "Create New Term Set" at bounding box center [385, 316] width 108 height 13
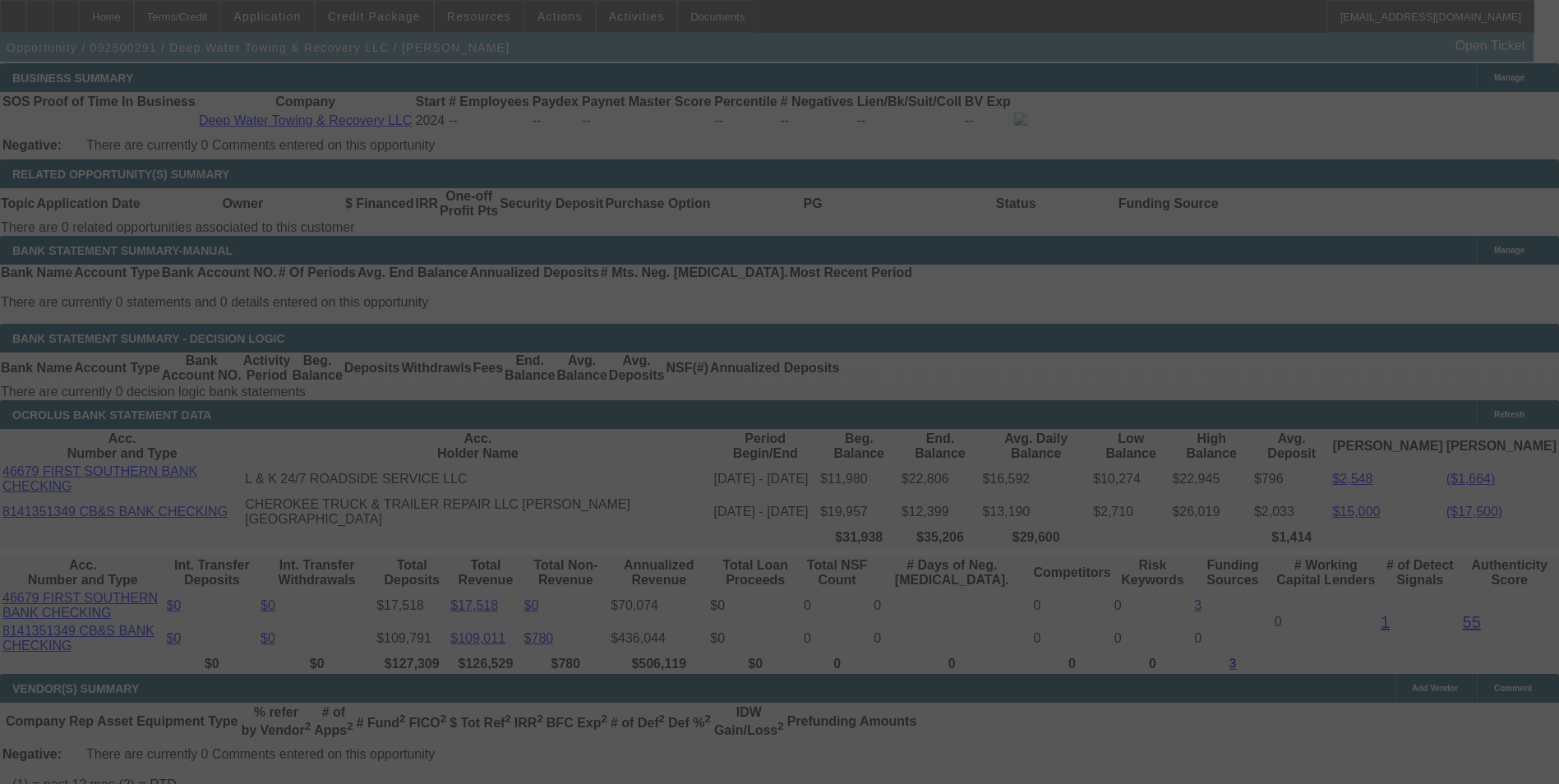
scroll to position [2781, 0]
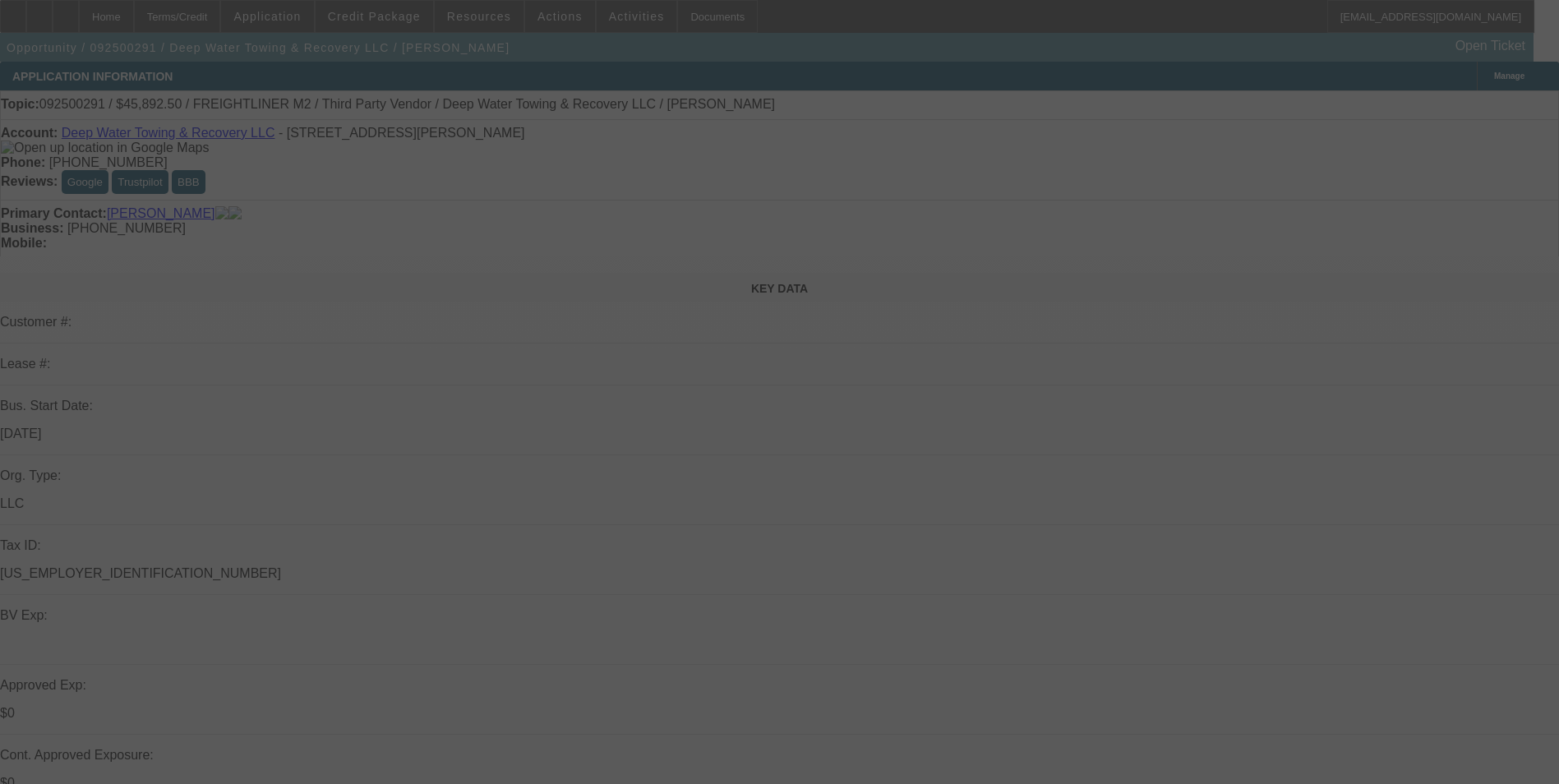
select select "0"
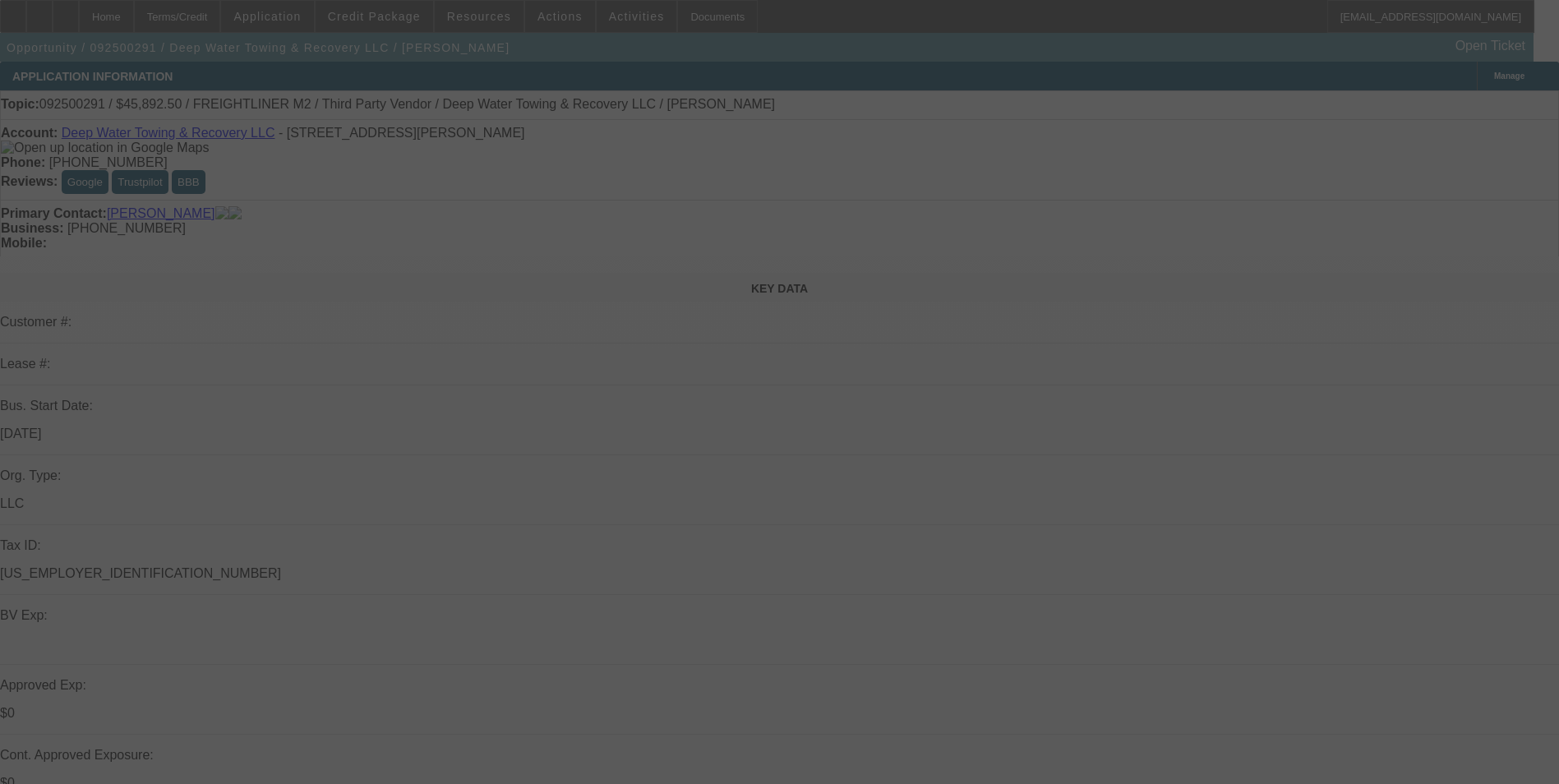
select select "0"
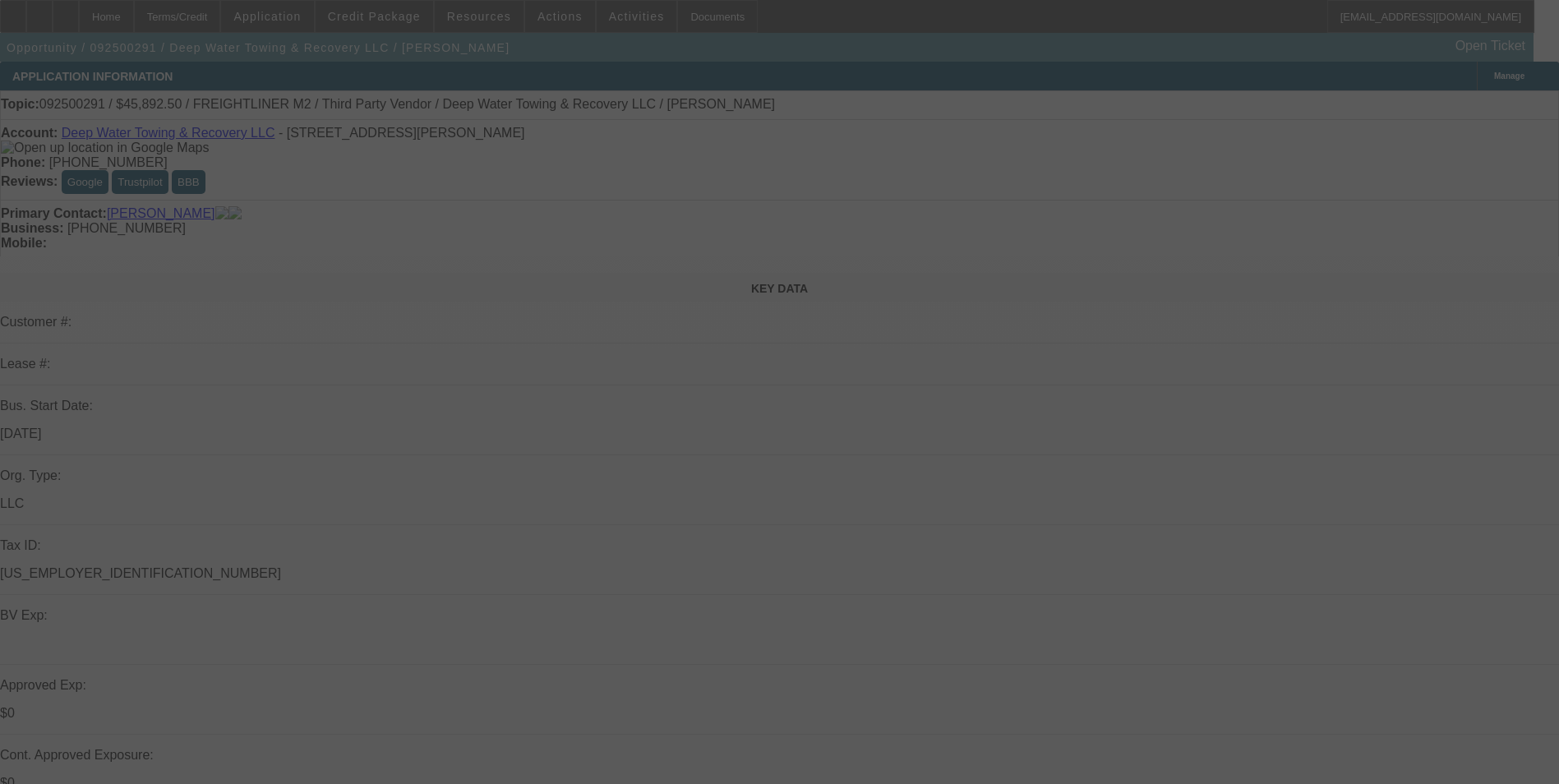
select select "0"
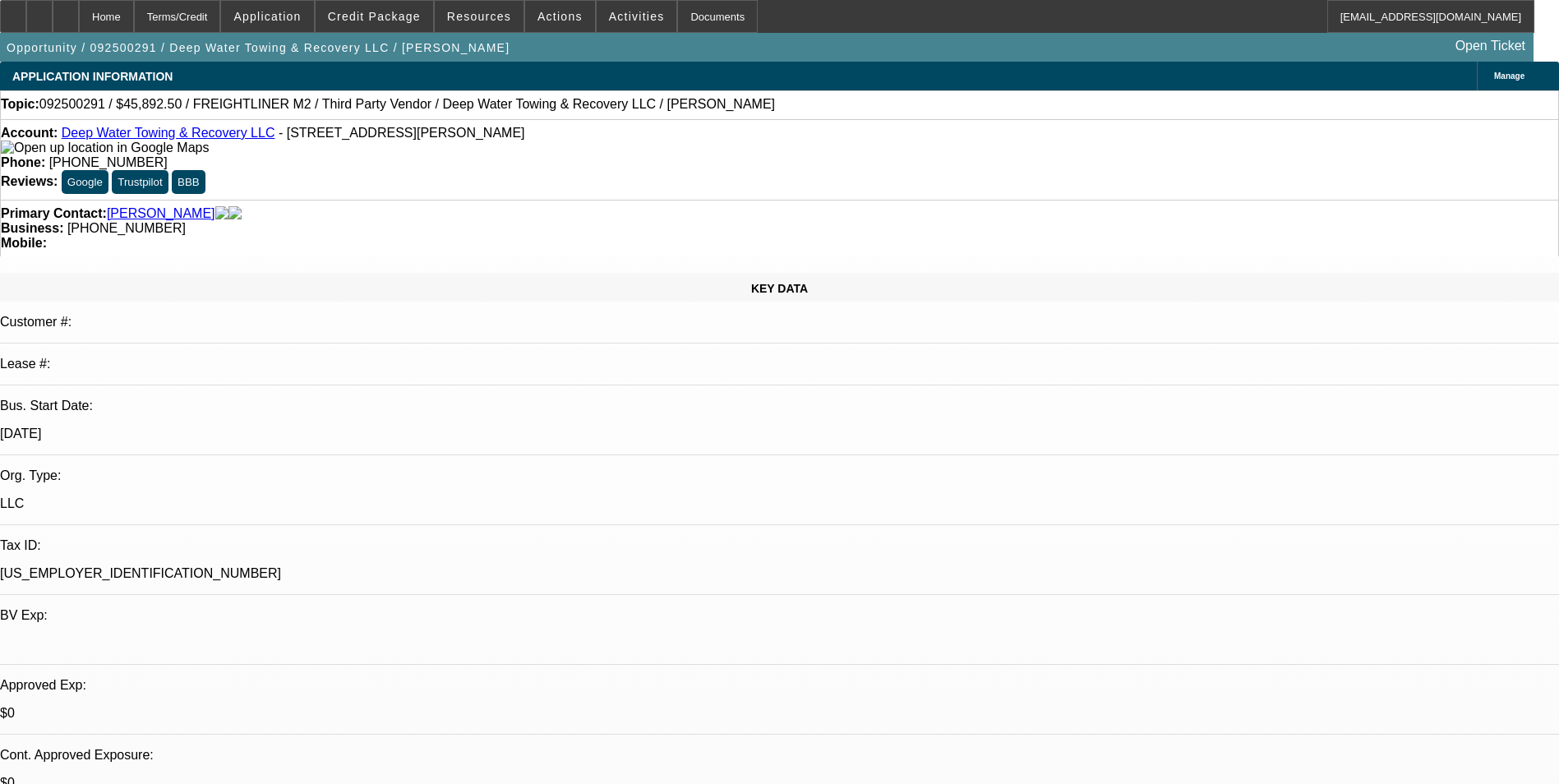
select select "1"
select select "6"
select select "1"
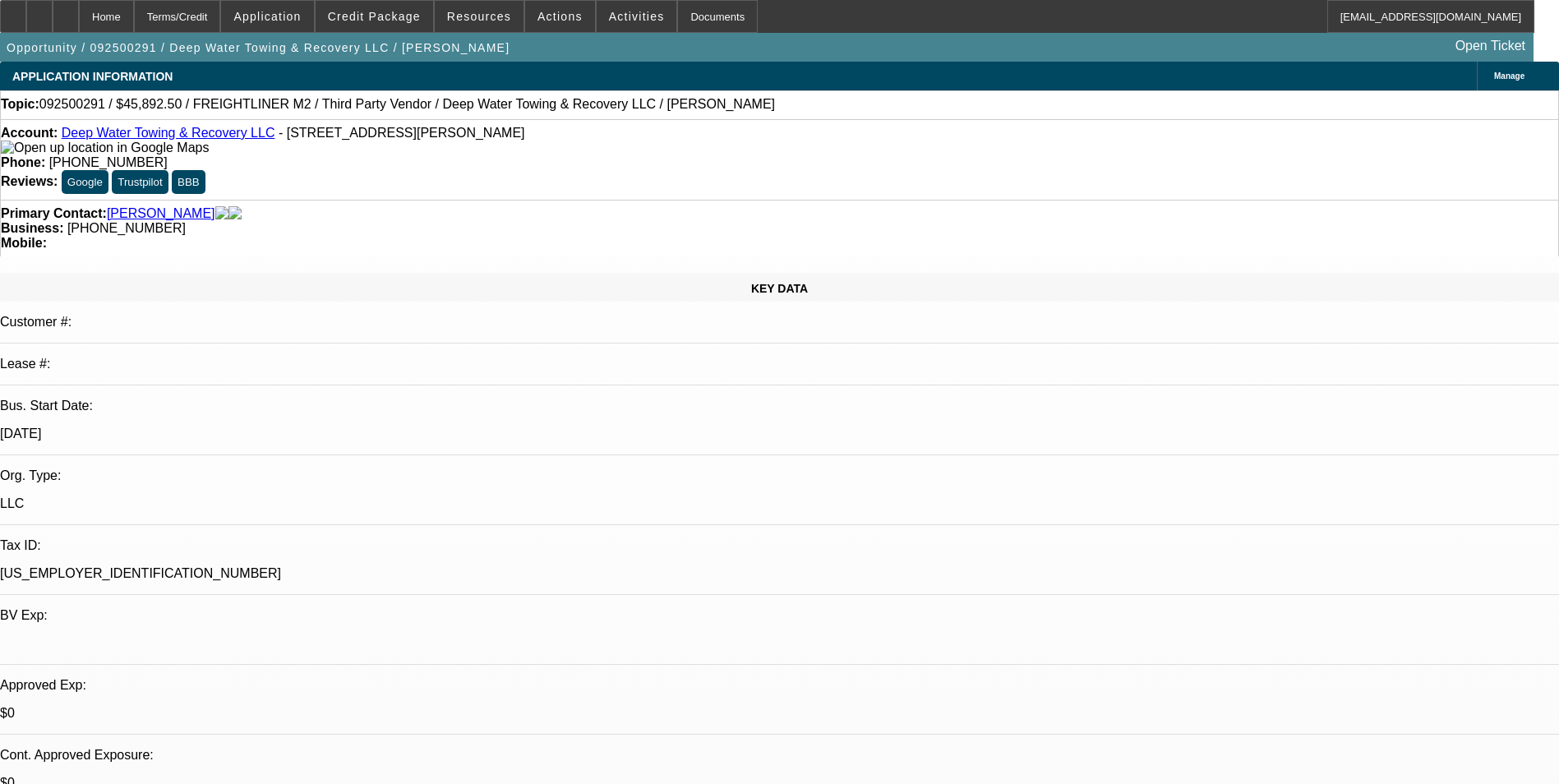
select select "6"
select select "1"
select select "6"
select select "1"
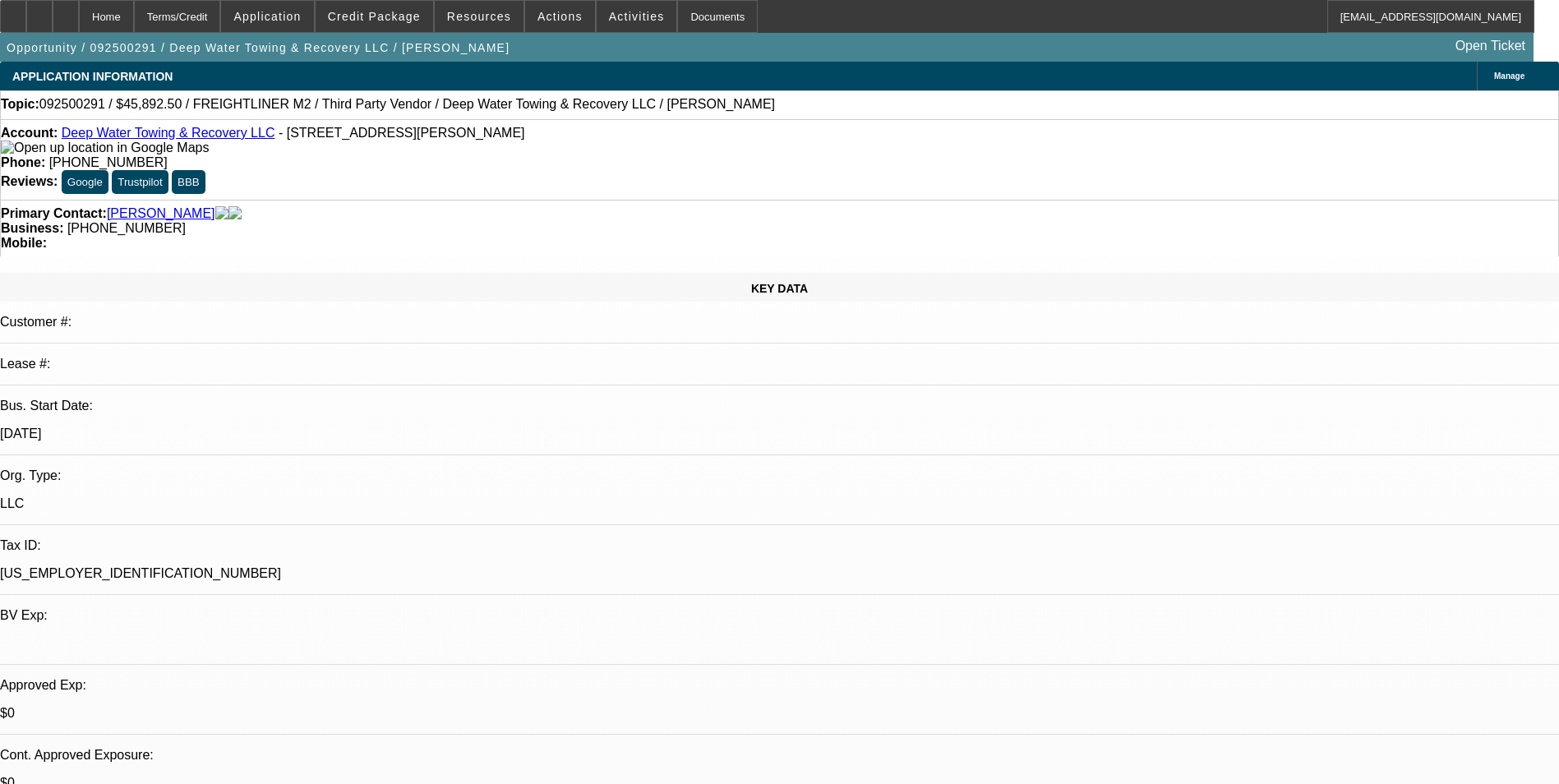
select select "1"
select select "6"
